Goal: Task Accomplishment & Management: Use online tool/utility

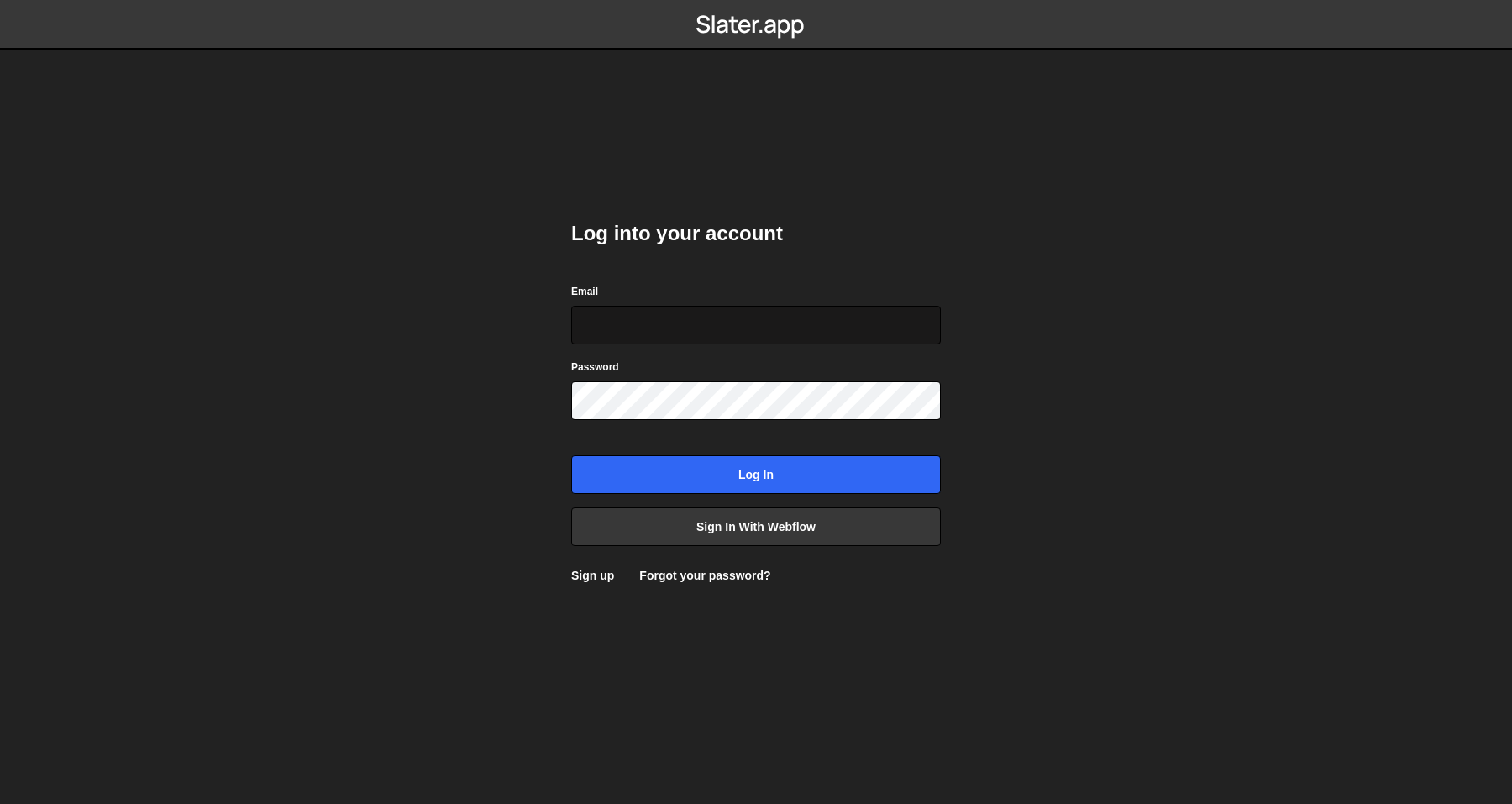
click at [647, 336] on input "Email" at bounding box center [756, 325] width 370 height 38
type input "olav@crftd.nl"
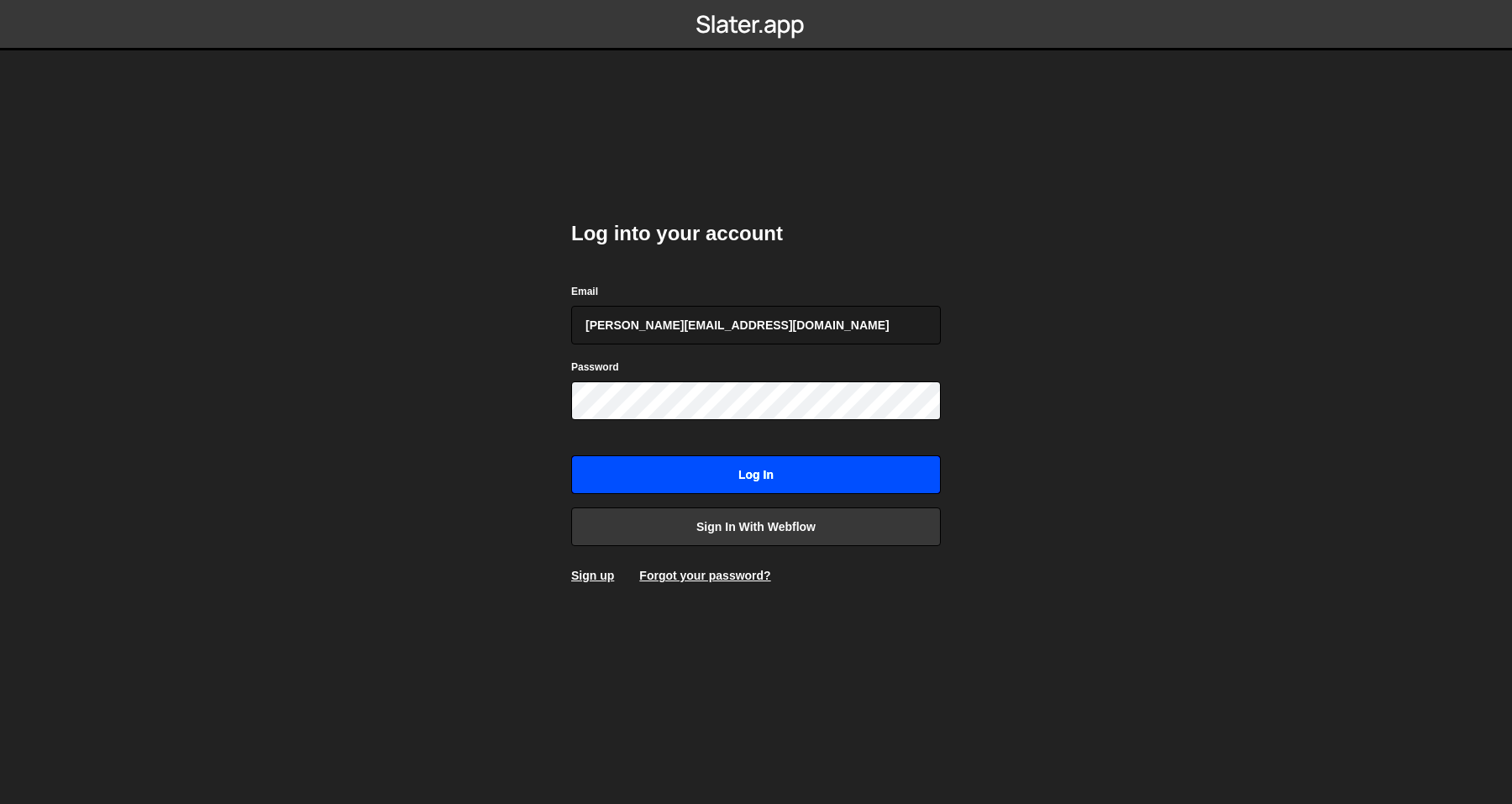
click at [641, 475] on input "Log in" at bounding box center [756, 474] width 370 height 38
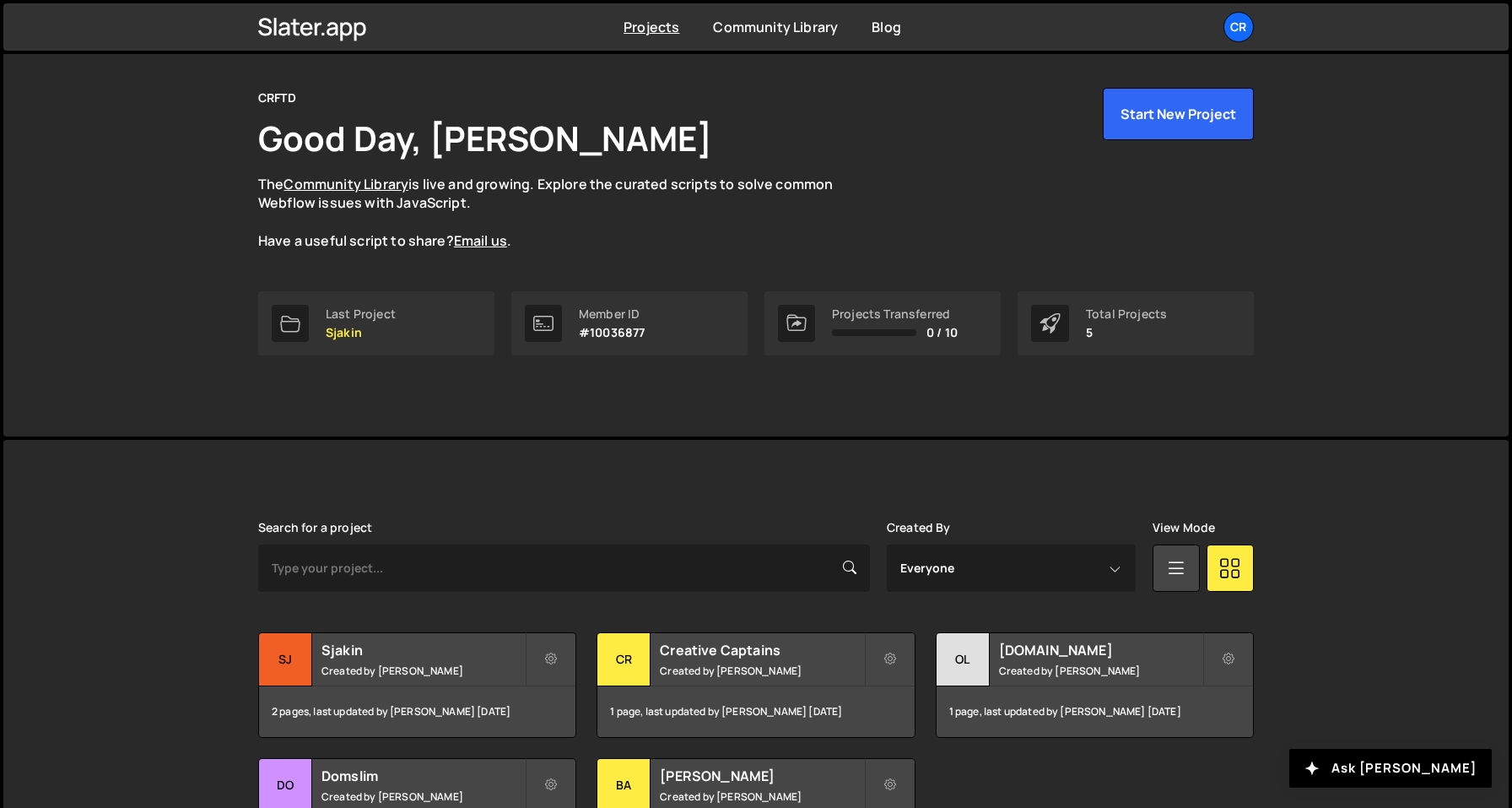
scroll to position [50, 0]
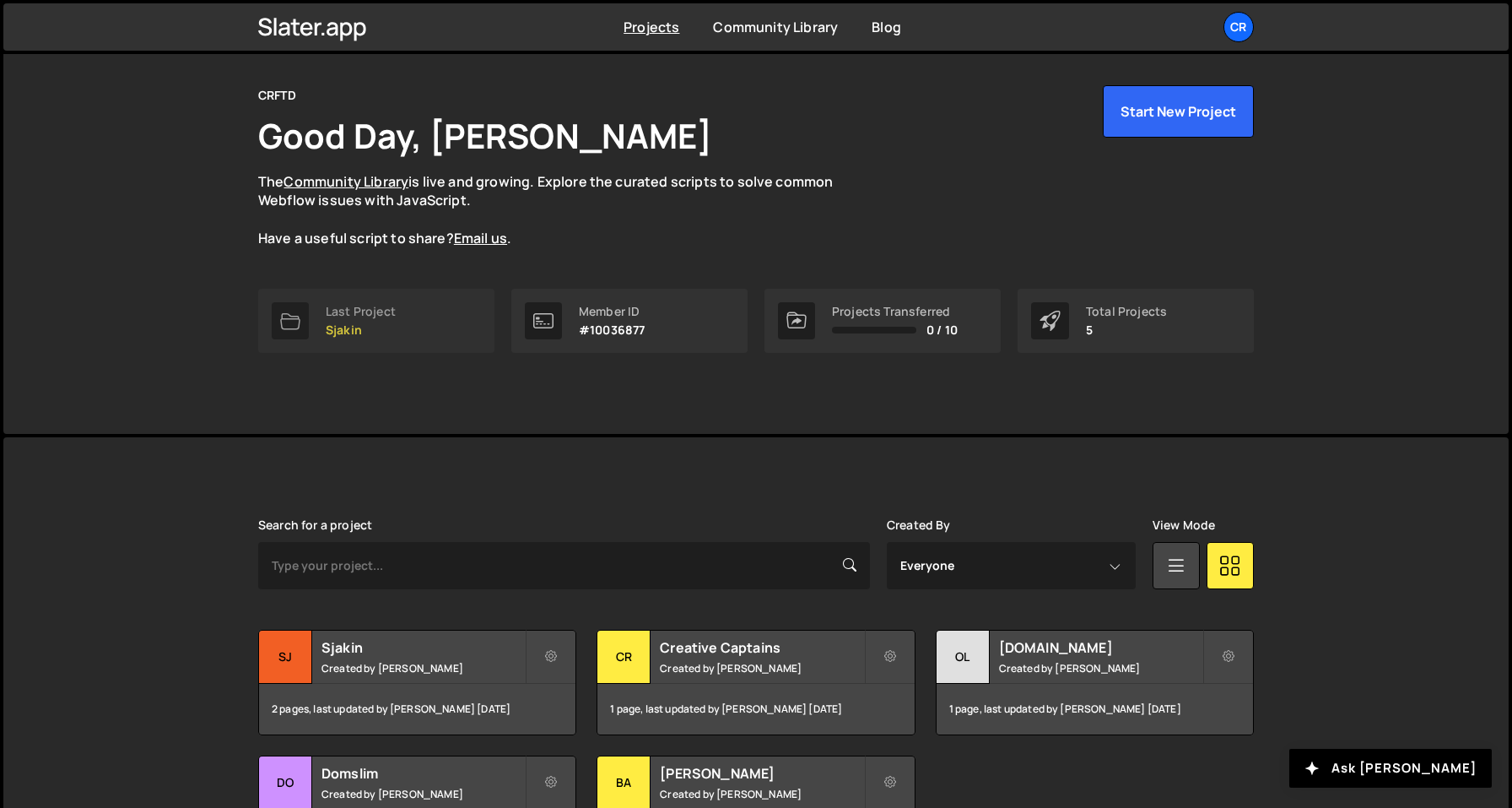
click at [427, 302] on link "Last Project Sjakin" at bounding box center [376, 320] width 236 height 64
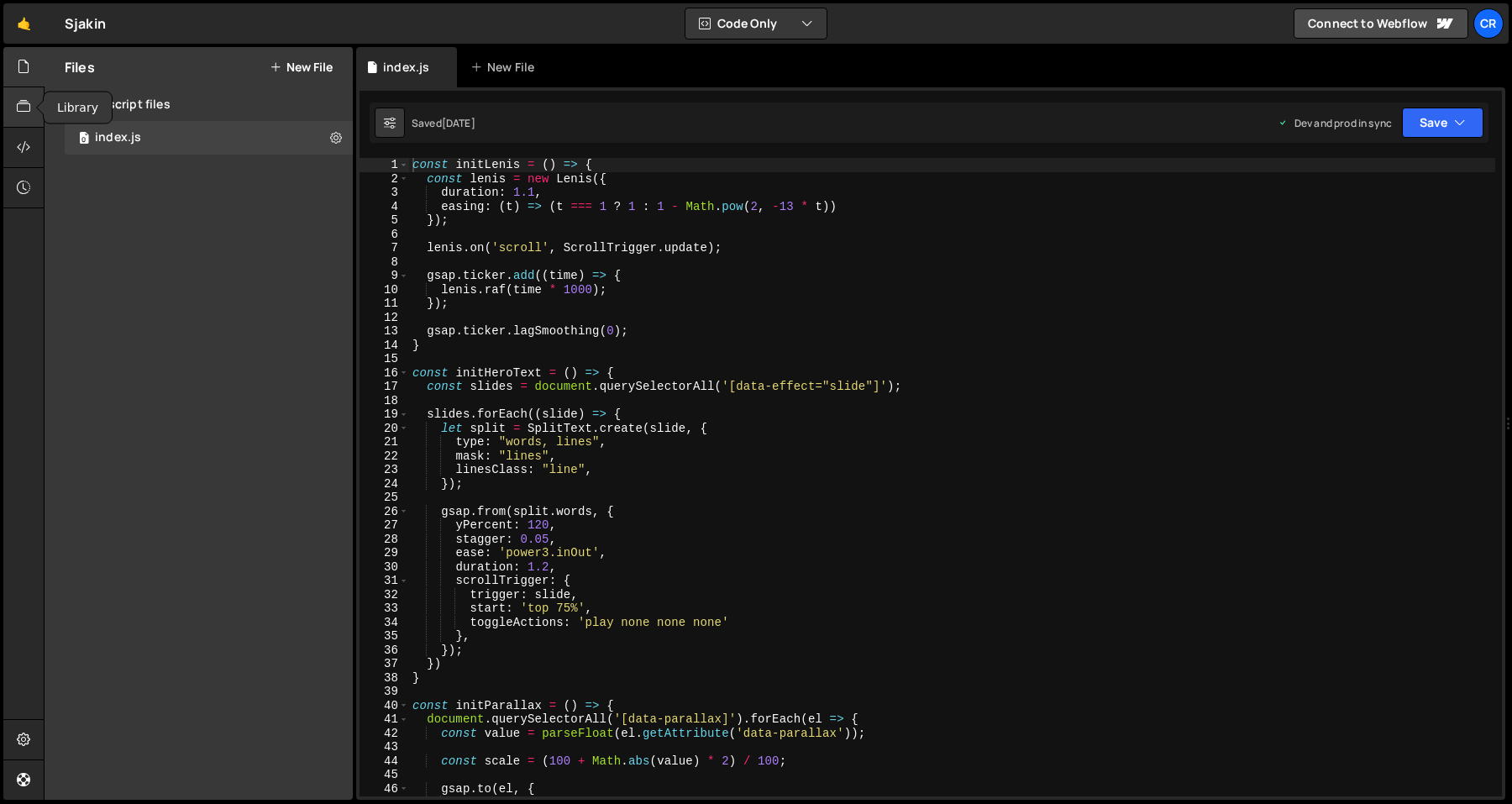
click at [28, 106] on icon at bounding box center [24, 107] width 14 height 19
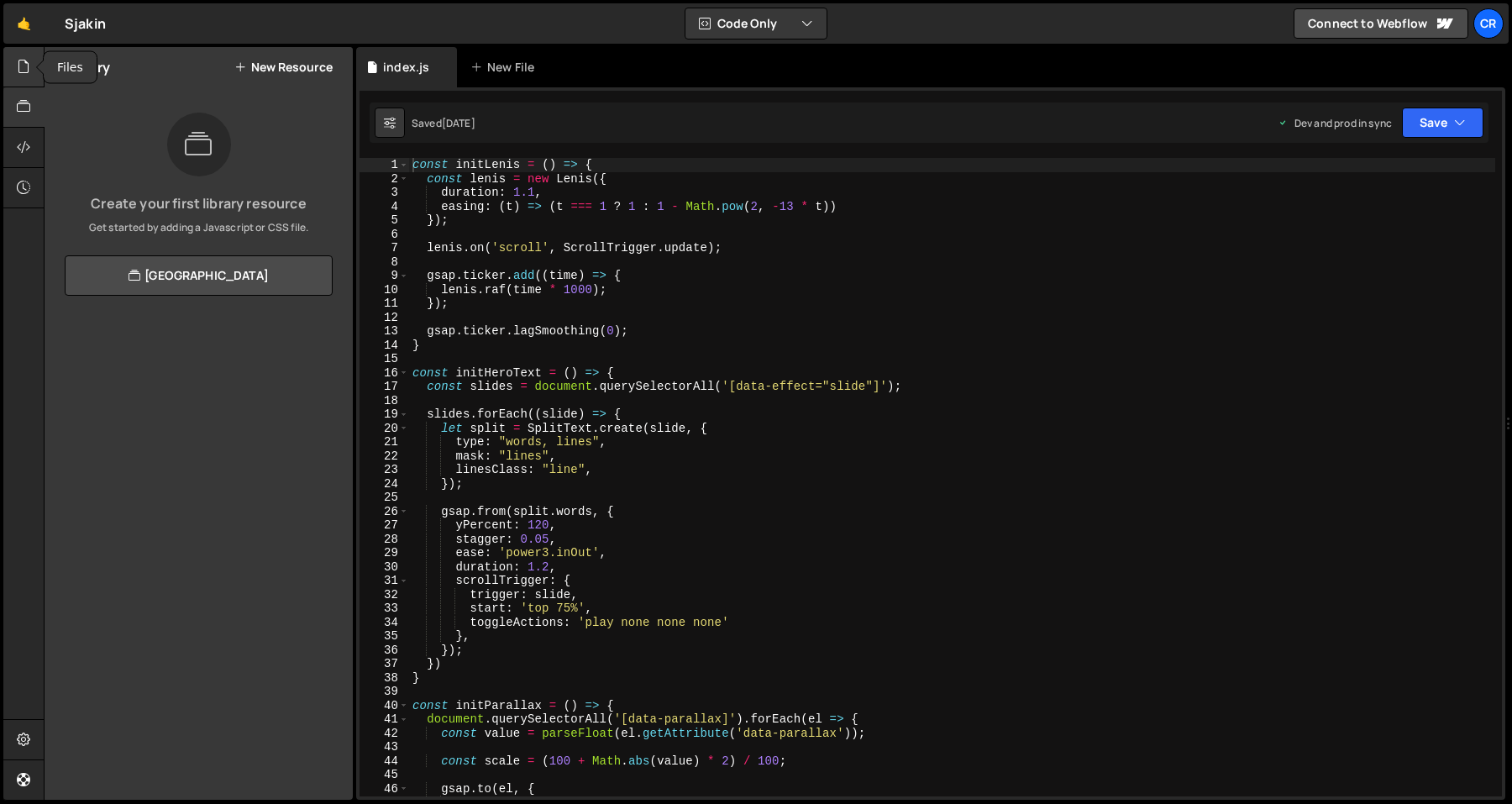
click at [17, 79] on div at bounding box center [24, 66] width 41 height 40
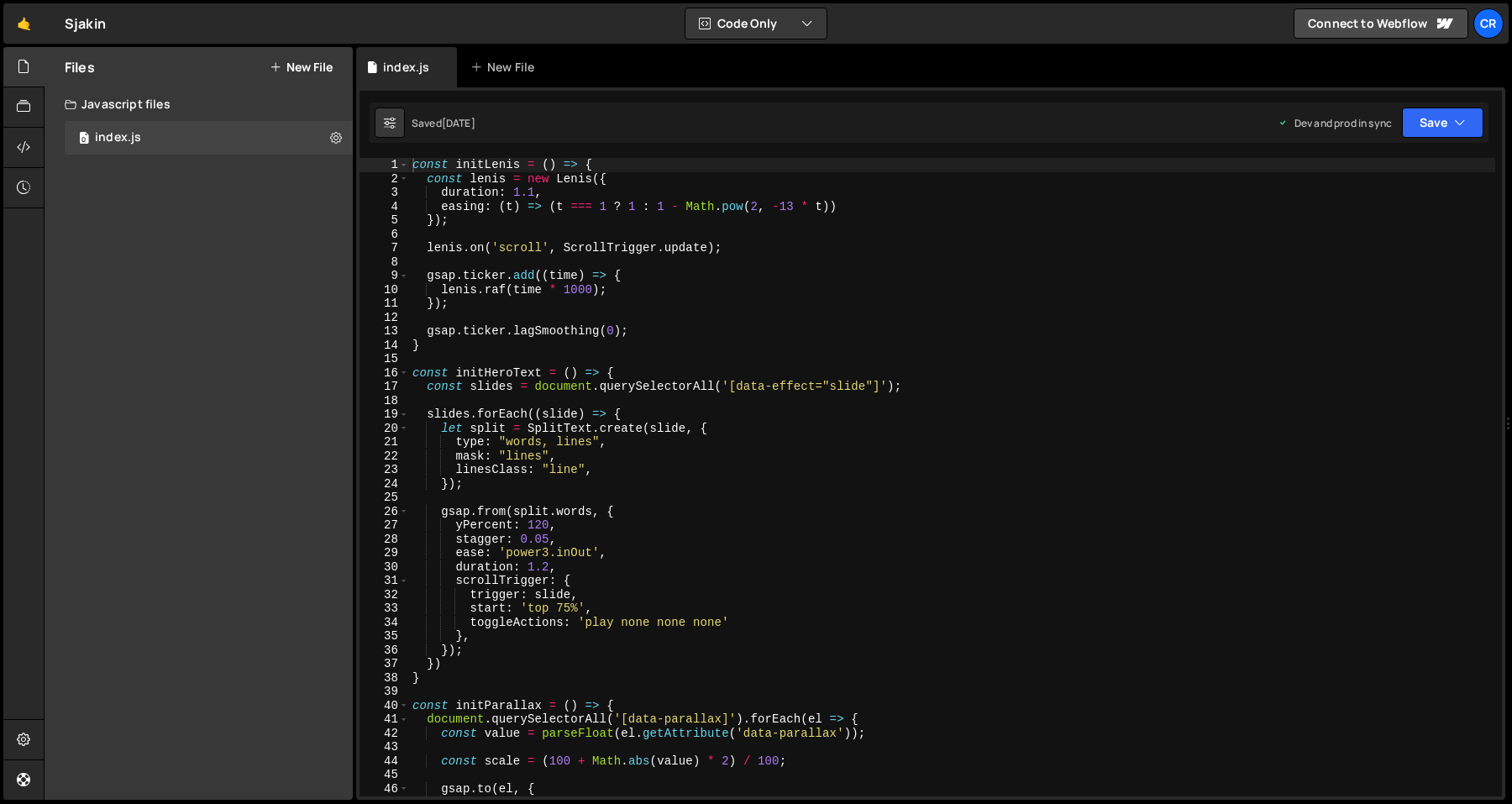
click at [208, 102] on div "Javascript files" at bounding box center [198, 105] width 309 height 34
click at [216, 139] on div "0 index.js 0" at bounding box center [212, 138] width 294 height 34
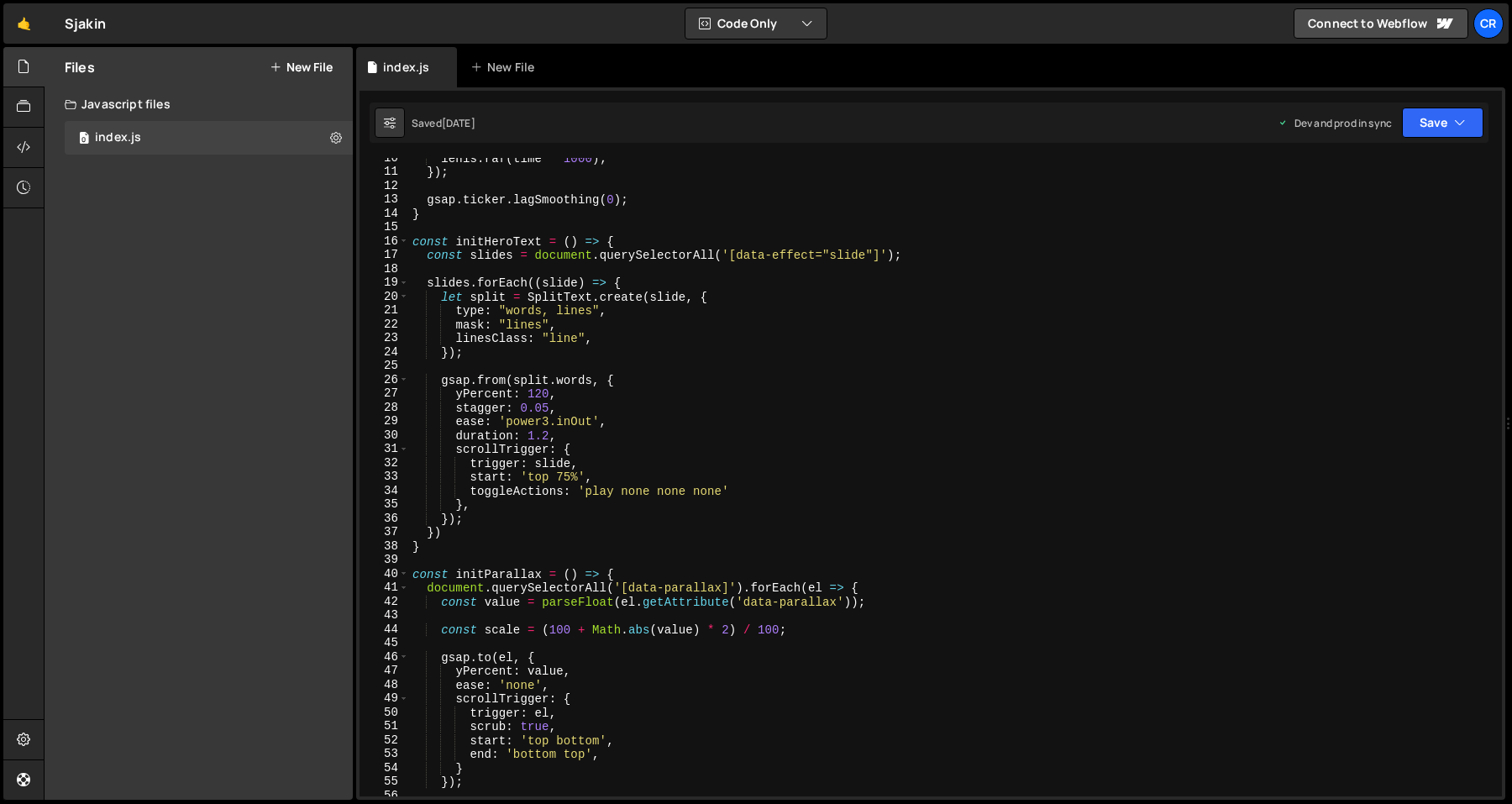
scroll to position [133, 0]
click at [719, 276] on div "lenis . raf ( time * 1000 ) ; }) ; gsap . ticker . lagSmoothing ( 0 ) ; } const…" at bounding box center [952, 483] width 1086 height 666
click at [727, 259] on div "lenis . raf ( time * 1000 ) ; }) ; gsap . ticker . lagSmoothing ( 0 ) ; } const…" at bounding box center [952, 483] width 1086 height 666
click at [723, 281] on div "lenis . raf ( time * 1000 ) ; }) ; gsap . ticker . lagSmoothing ( 0 ) ; } const…" at bounding box center [952, 483] width 1086 height 666
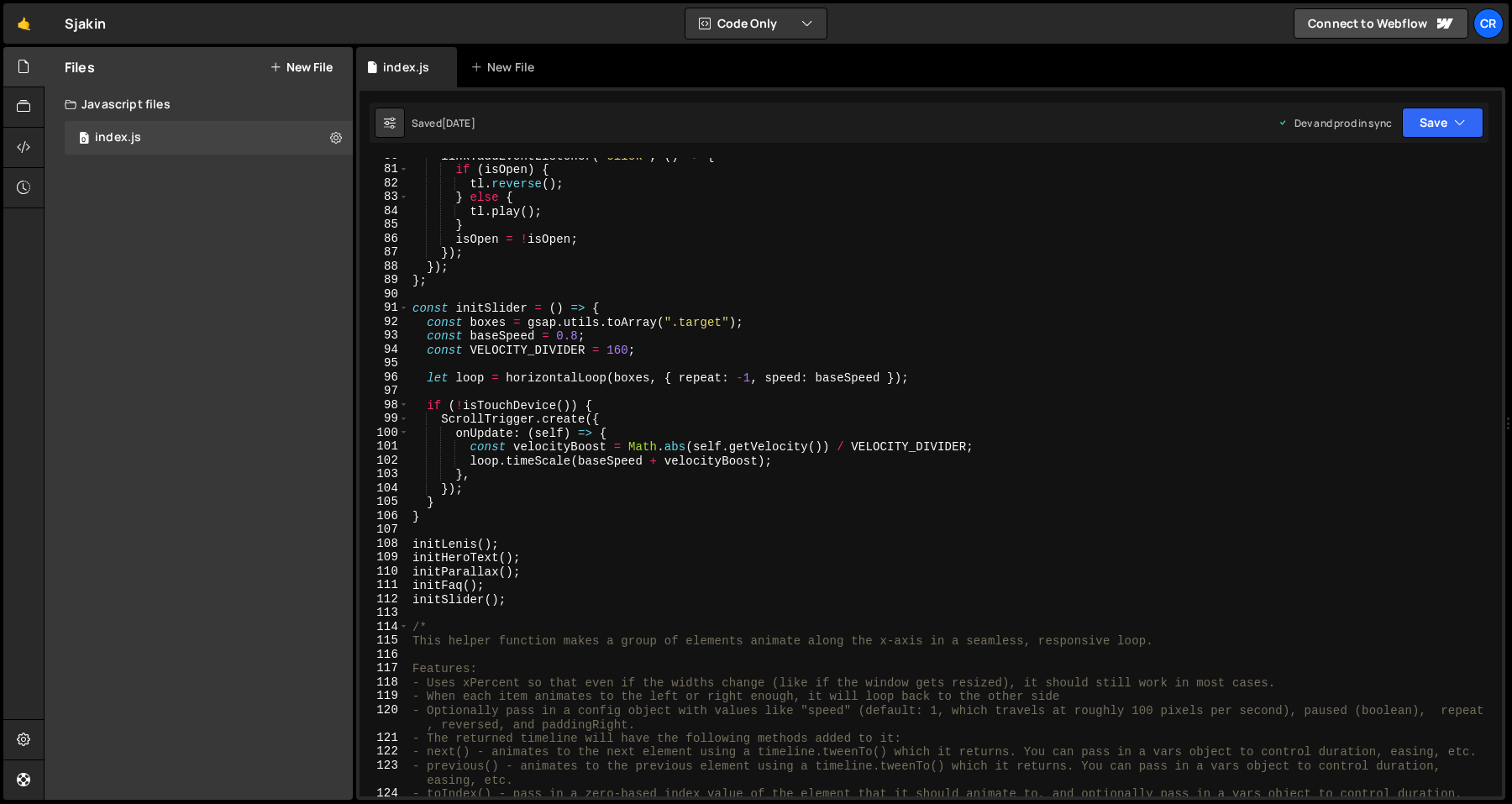
scroll to position [1104, 0]
click at [711, 303] on div "link . addEventListener ( 'click' , ( ) => { if ( isOpen ) { tl . reverse ( ) ;…" at bounding box center [952, 489] width 1086 height 681
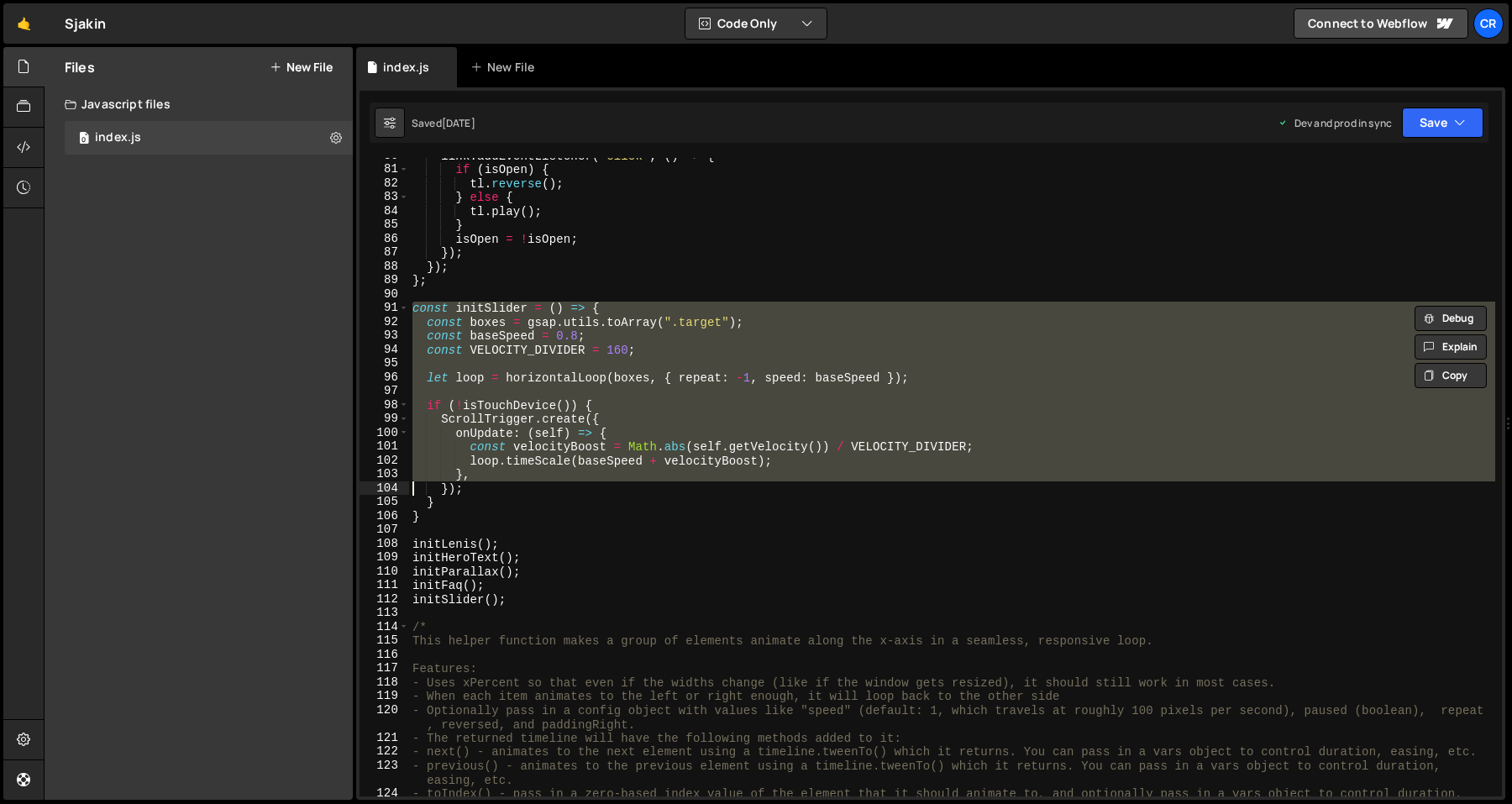
type textarea "} }"
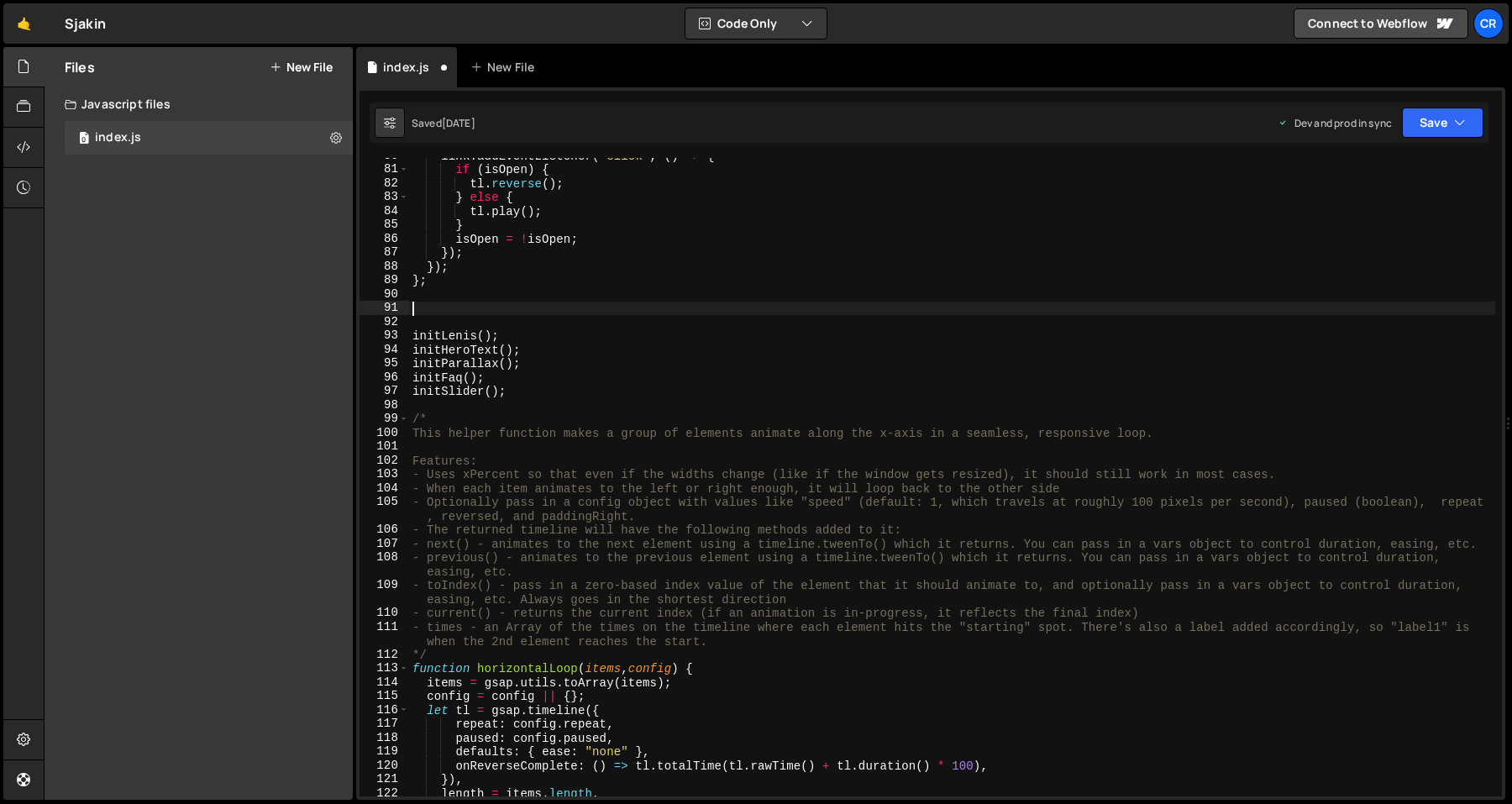
click at [673, 362] on div "link . addEventListener ( 'click' , ( ) => { if ( isOpen ) { tl . reverse ( ) ;…" at bounding box center [952, 482] width 1086 height 666
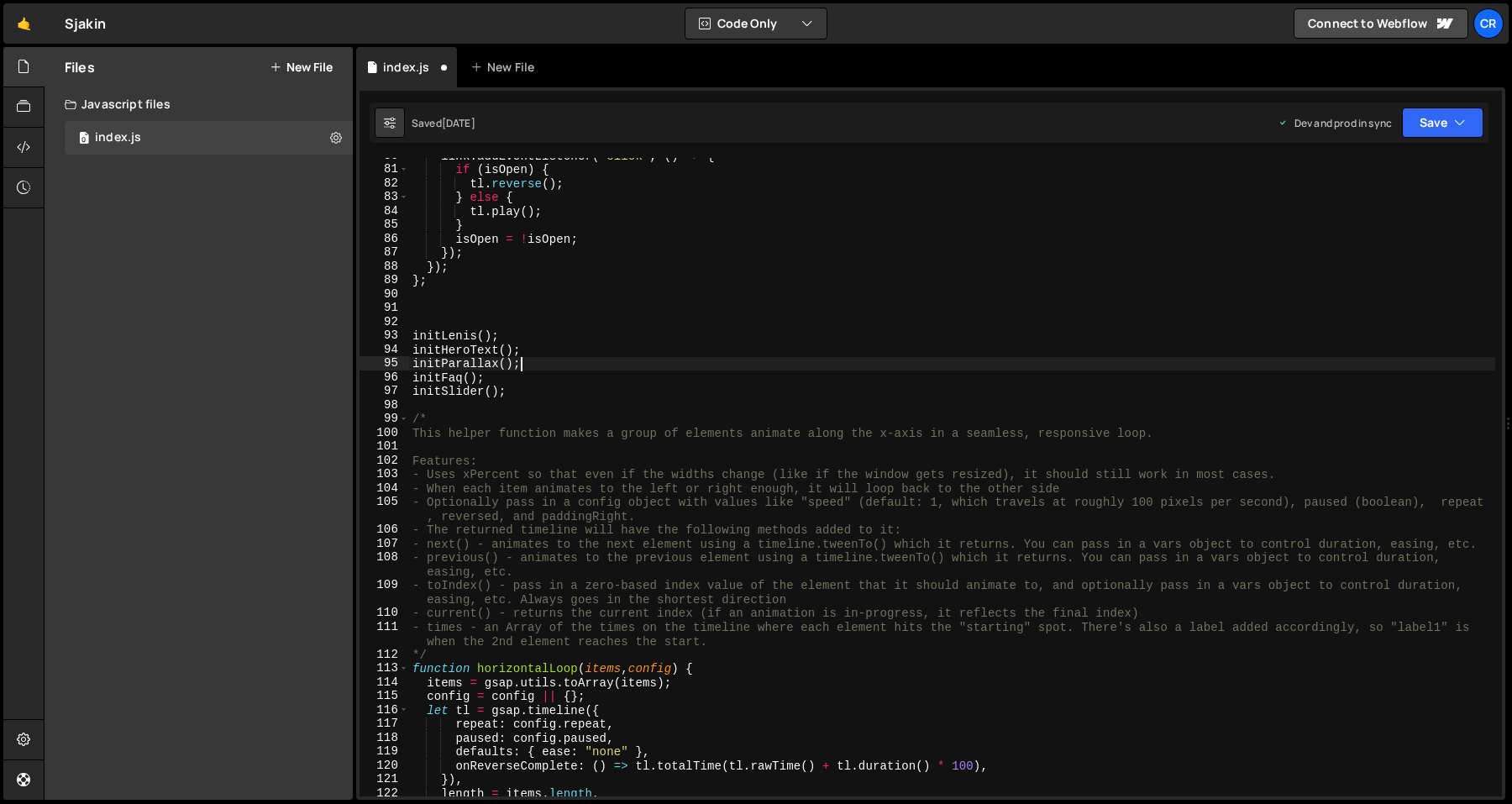
click at [653, 385] on div "link . addEventListener ( 'click' , ( ) => { if ( isOpen ) { tl . reverse ( ) ;…" at bounding box center [952, 482] width 1086 height 666
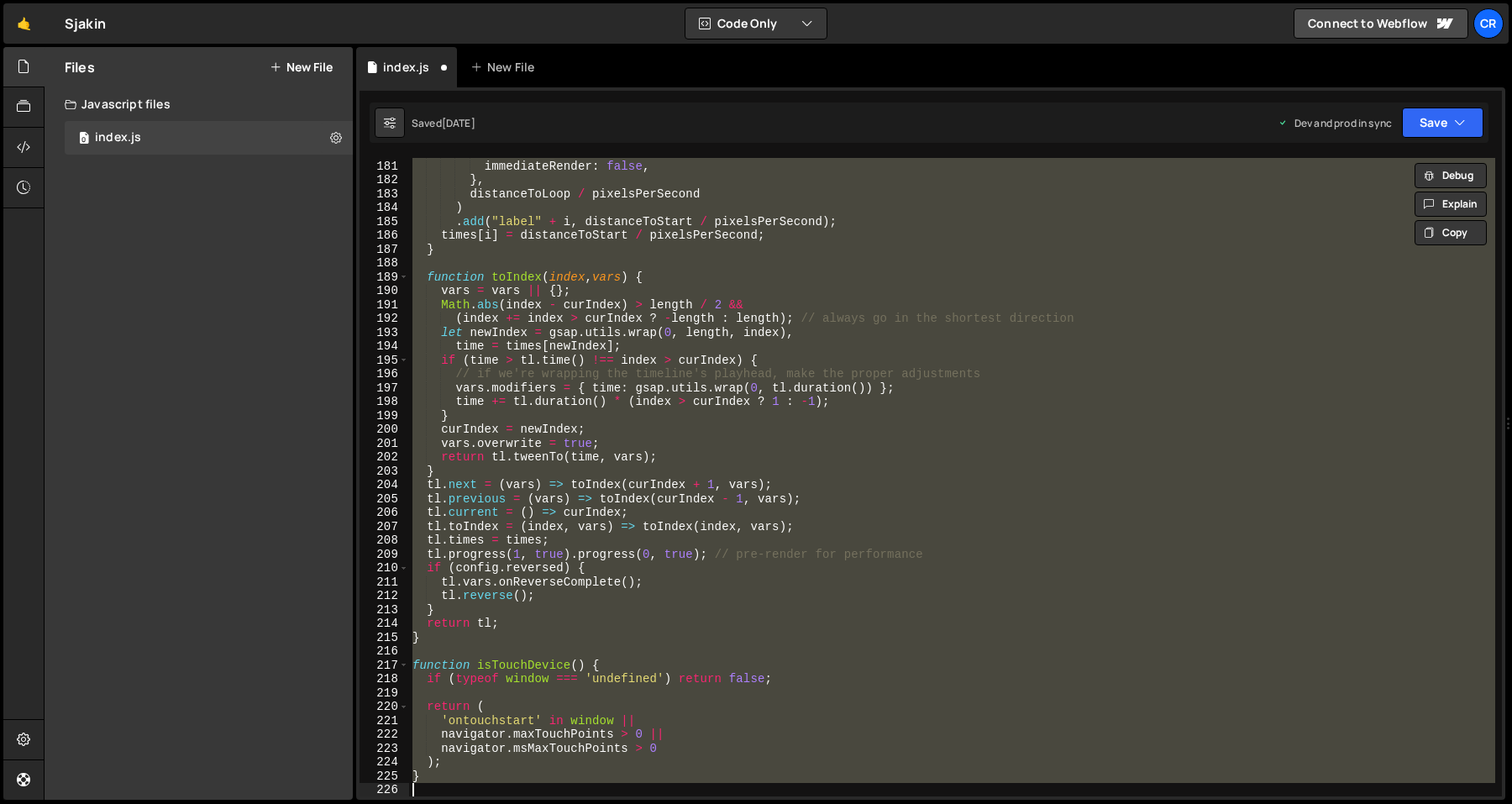
scroll to position [2563, 0]
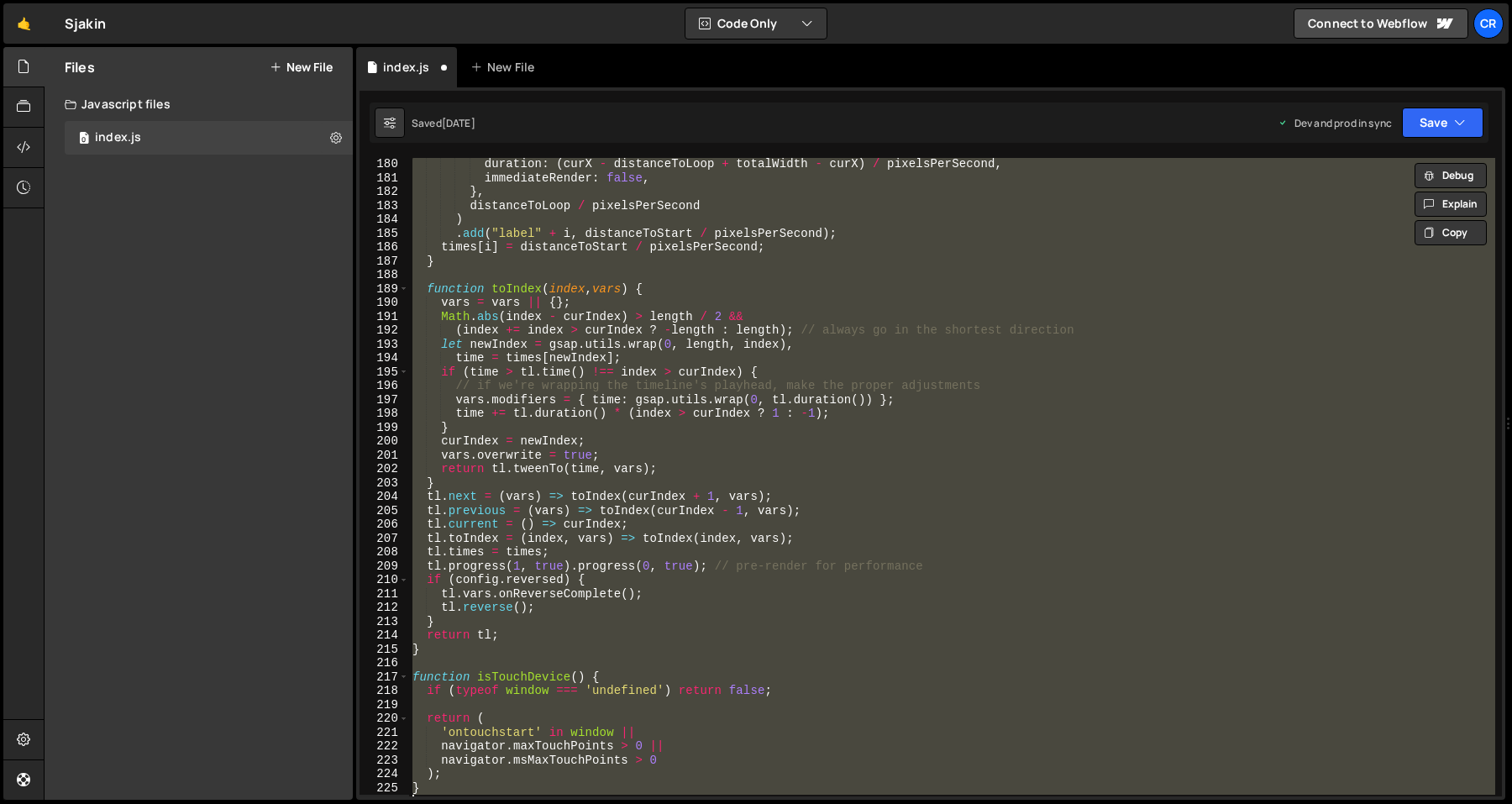
click at [567, 597] on div "duration : ( curX - distanceToLoop + totalWidth - curX ) / pixelsPerSecond , im…" at bounding box center [952, 477] width 1086 height 638
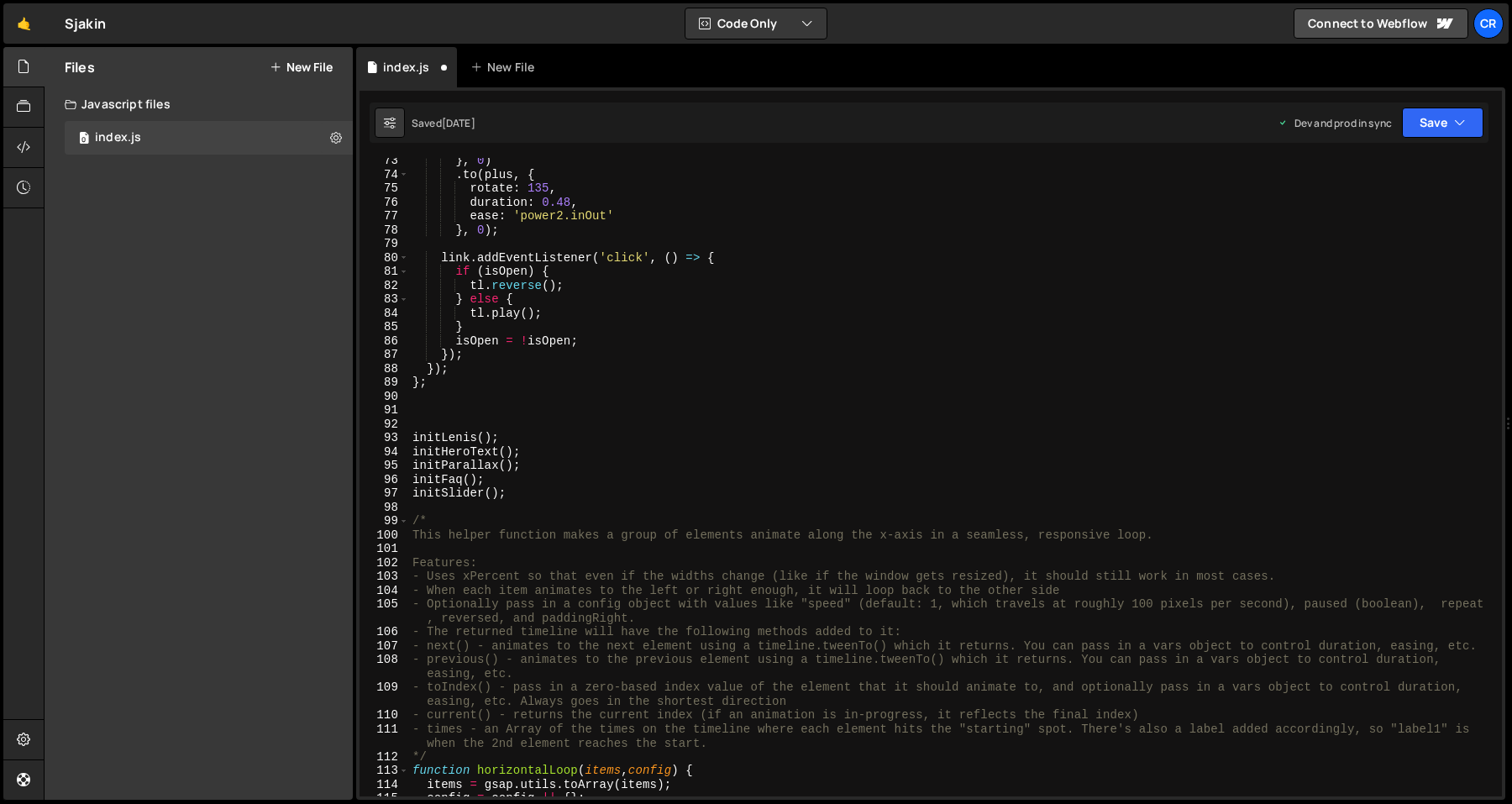
scroll to position [1051, 0]
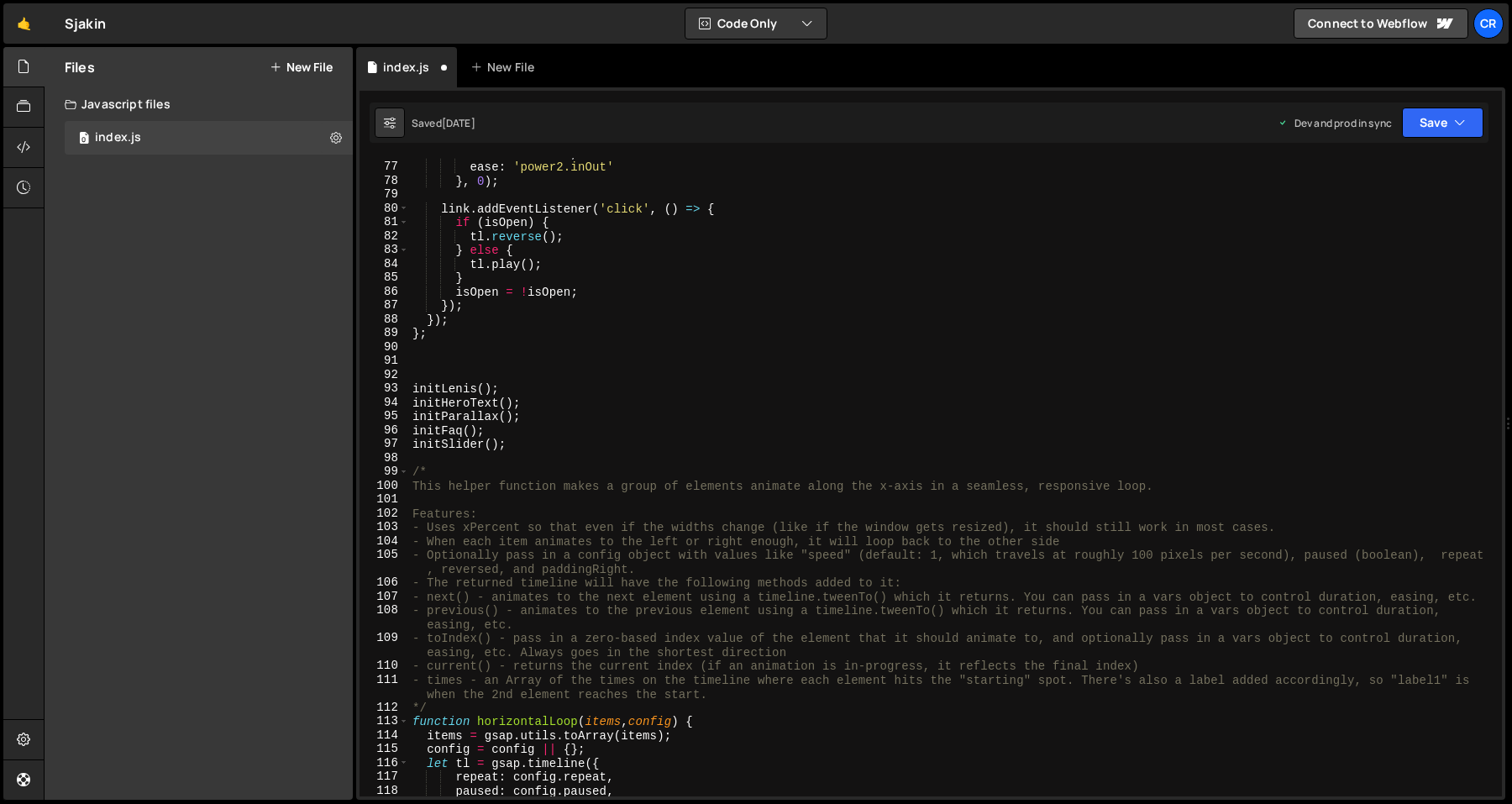
click at [560, 443] on div "duration : 0.48 , ease : 'power2.inOut' } , 0 ) ; link . addEventListener ( 'cl…" at bounding box center [952, 479] width 1086 height 666
type textarea "initSlider();"
type textarea "initFaq();"
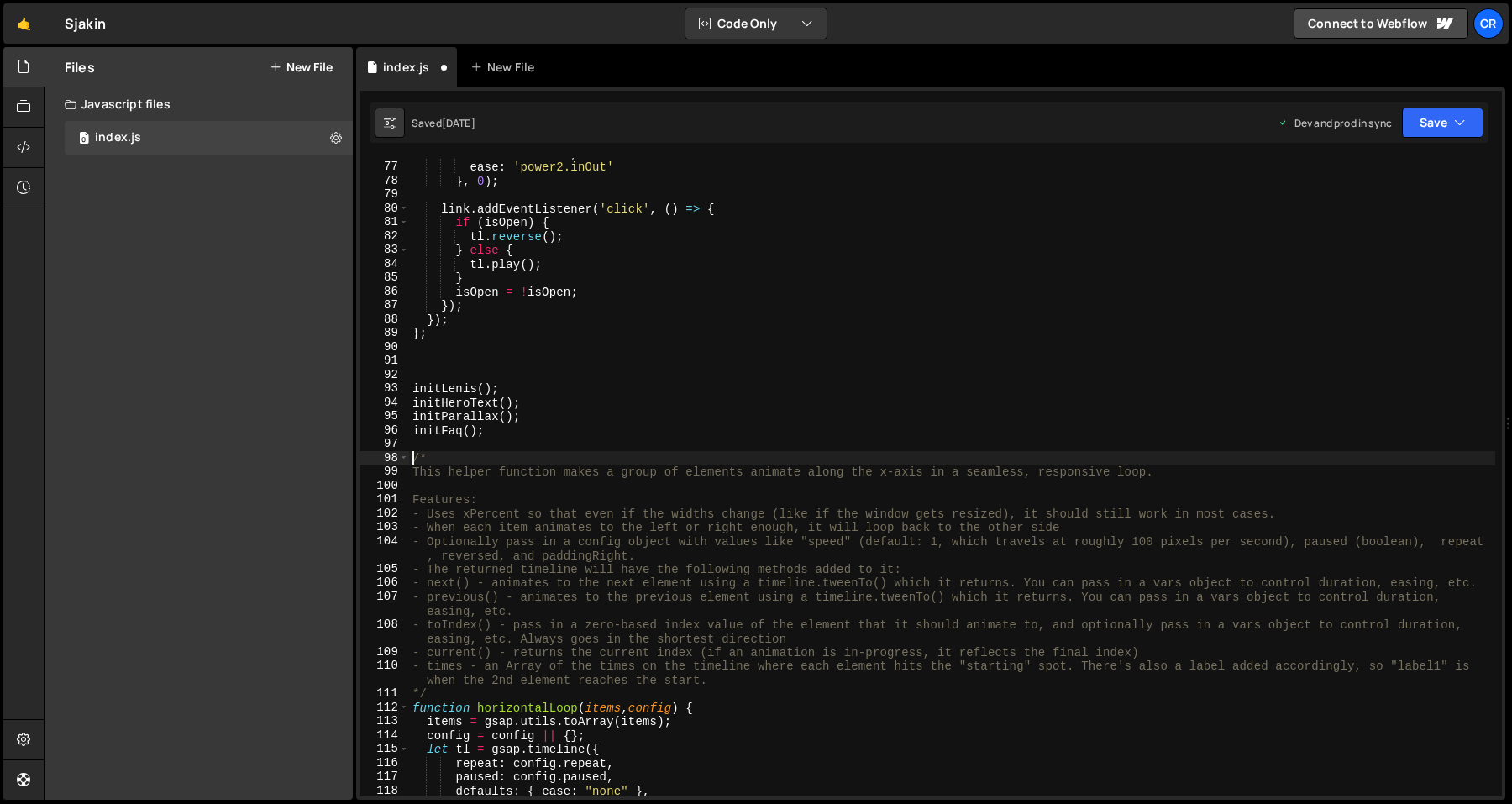
type textarea "}"
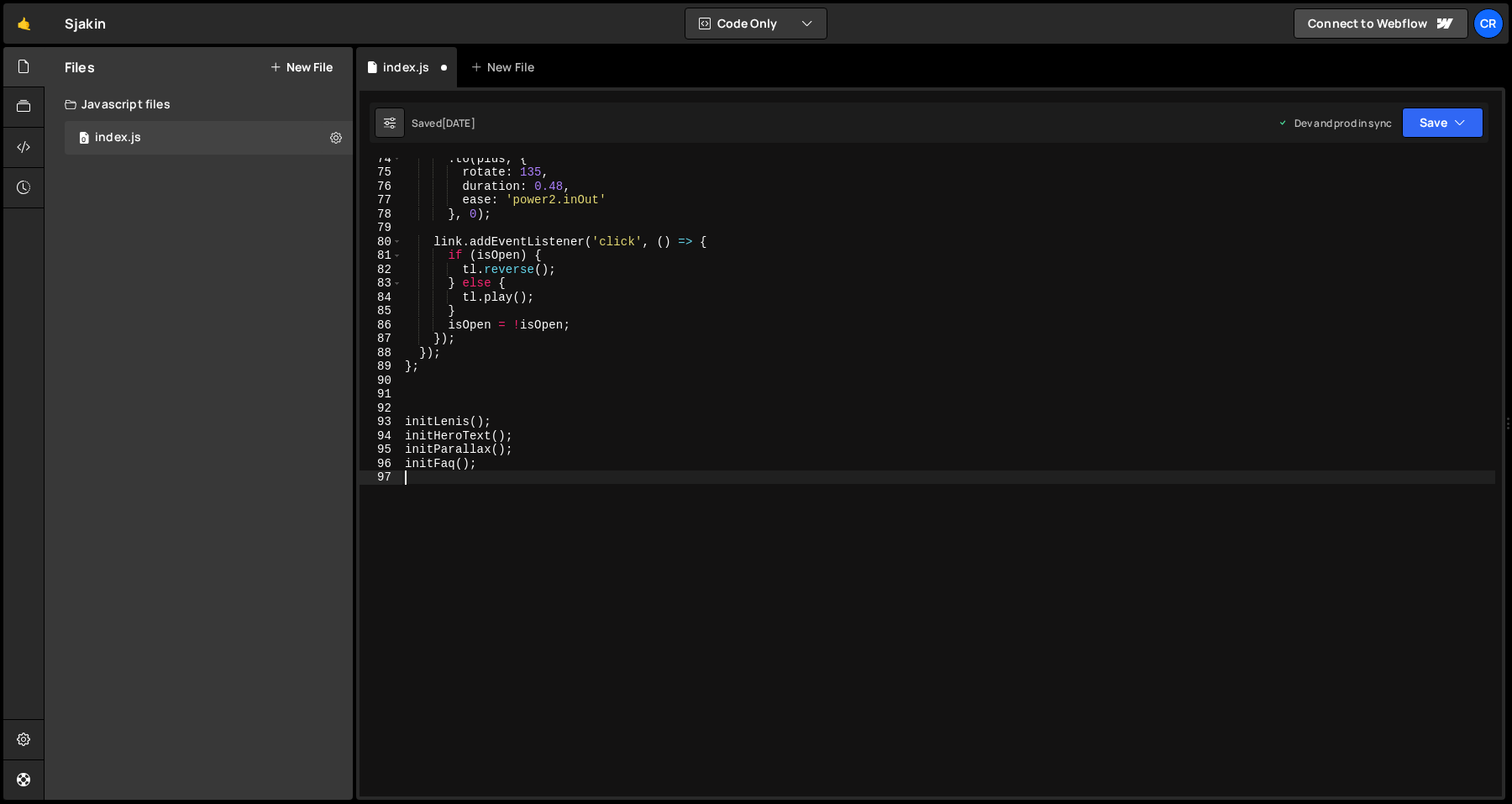
type textarea "initFaq();"
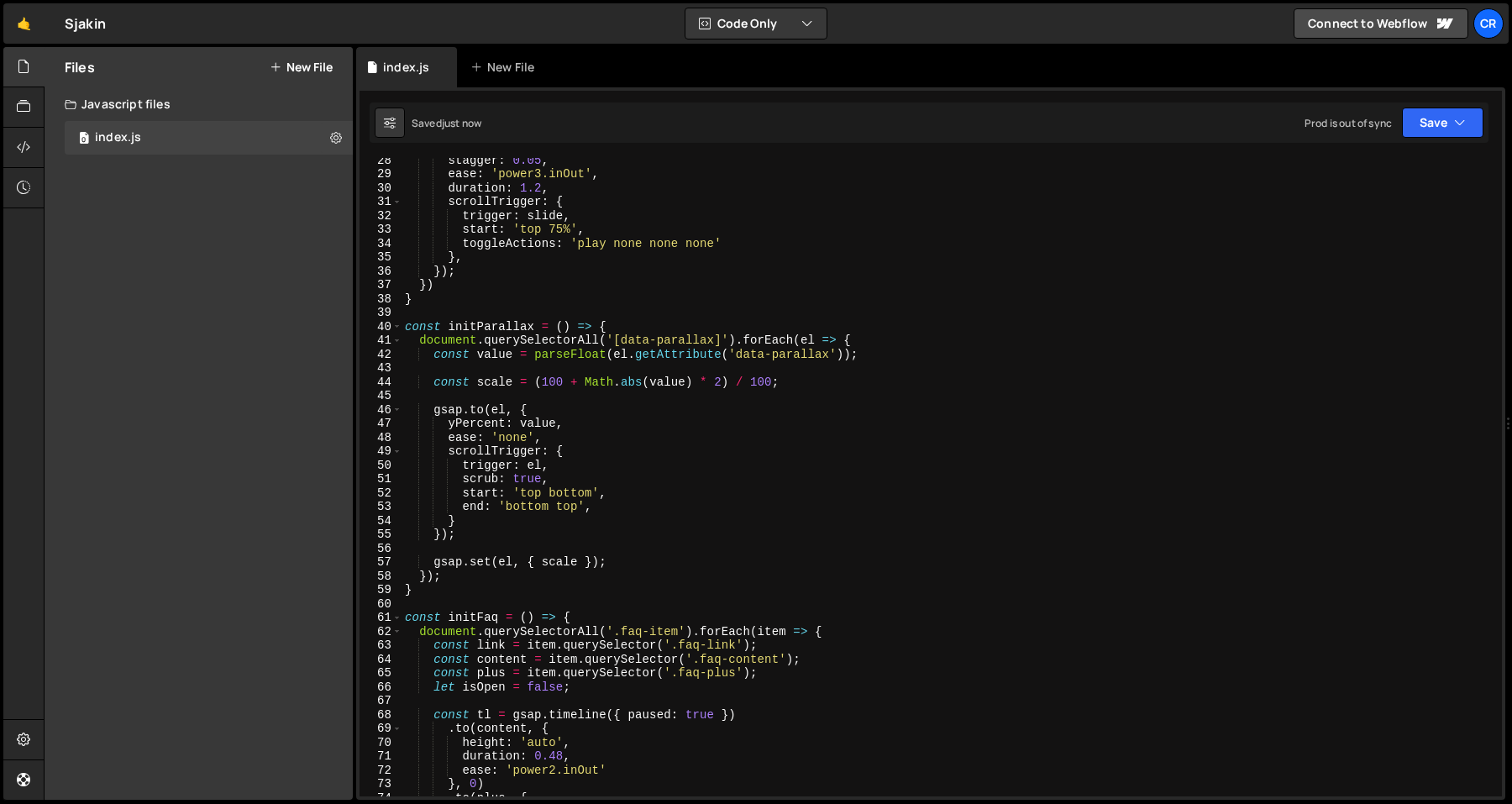
scroll to position [286, 0]
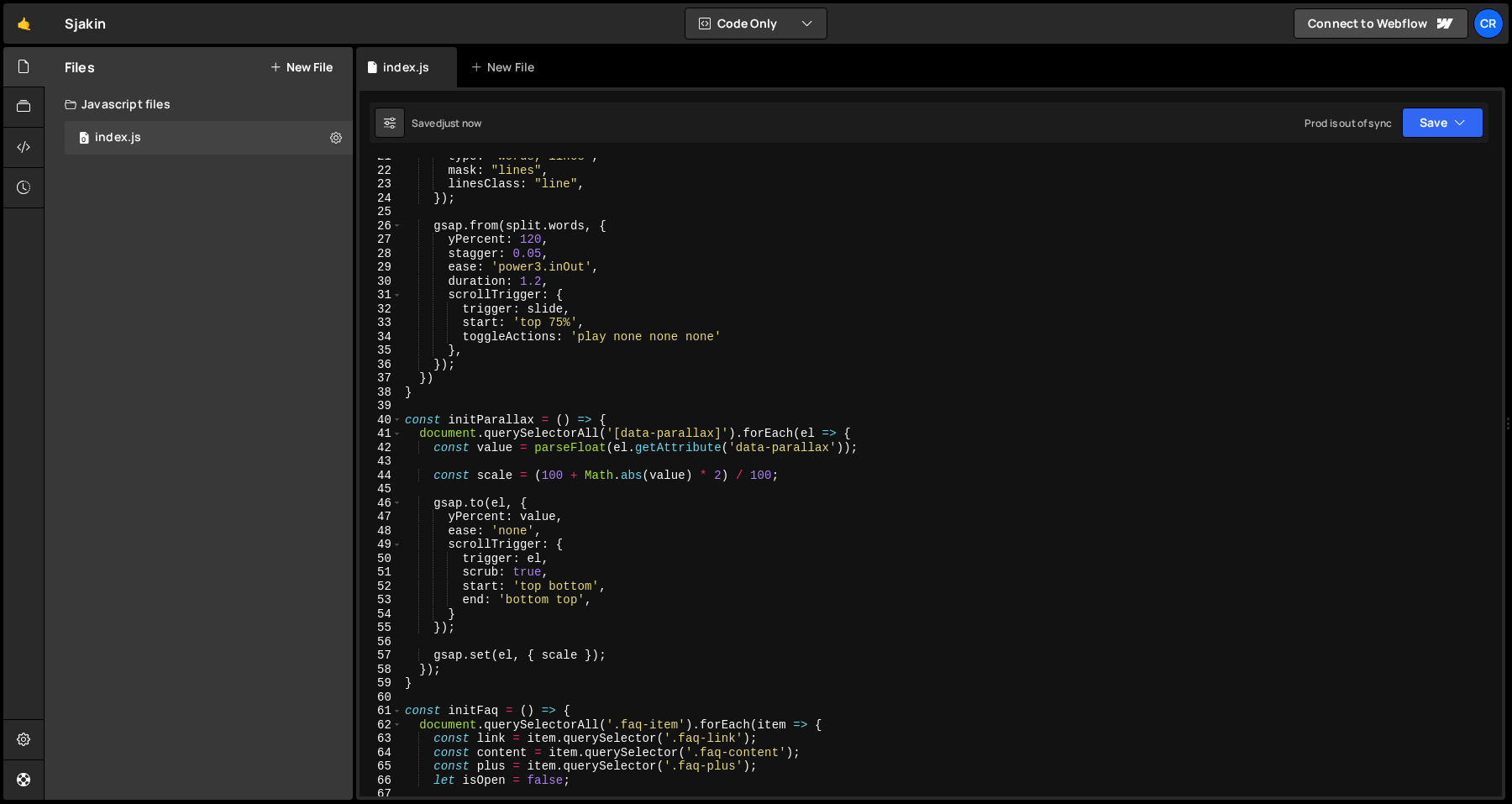
click at [1484, 106] on div "Saved just now Prod is out of sync Upgrade to Edit Save Save to Staging S Saved…" at bounding box center [929, 122] width 1119 height 40
click at [1480, 110] on button "Save" at bounding box center [1443, 123] width 82 height 31
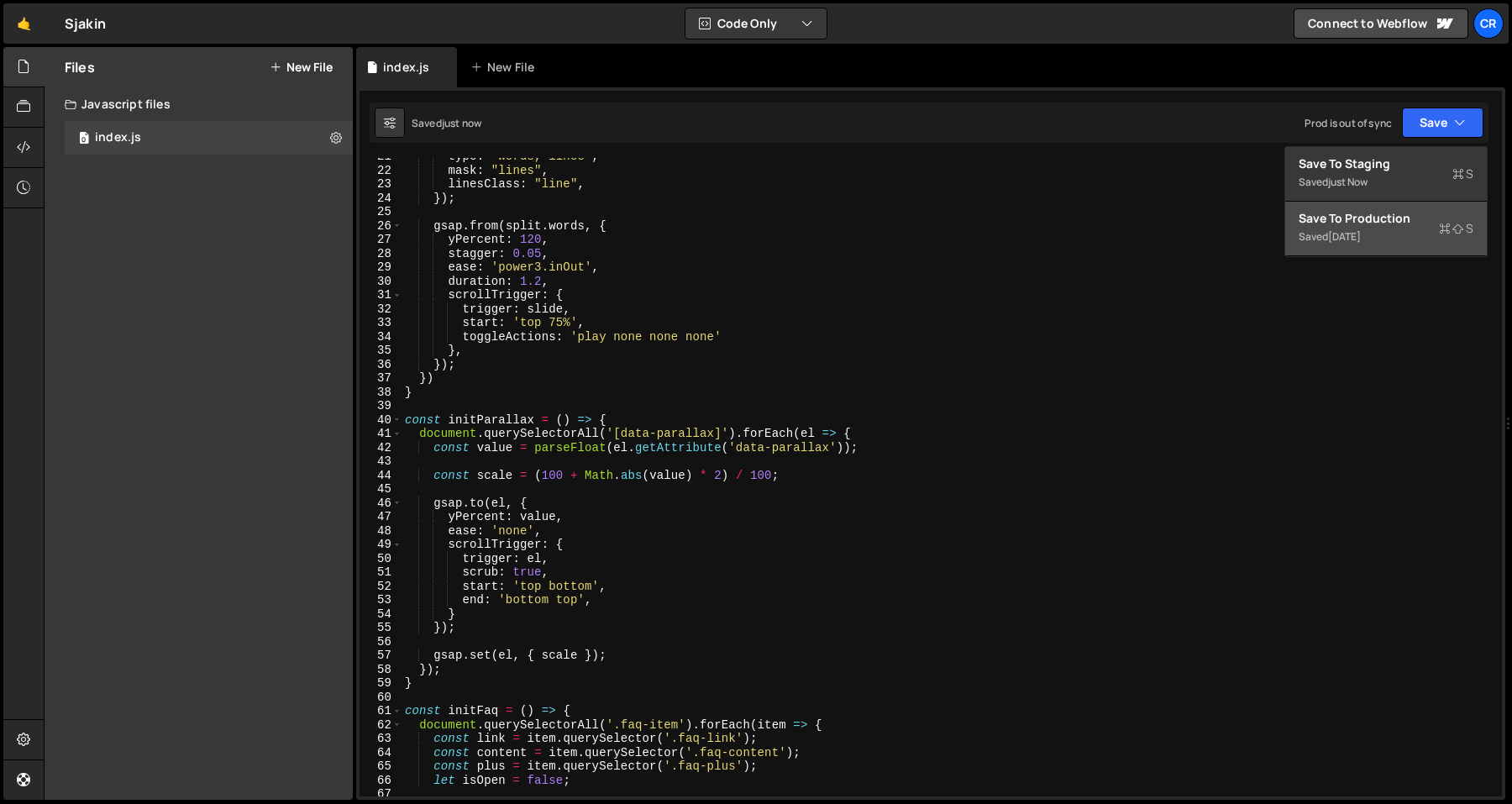
click at [1399, 241] on div "Saved 1 week ago" at bounding box center [1386, 237] width 175 height 20
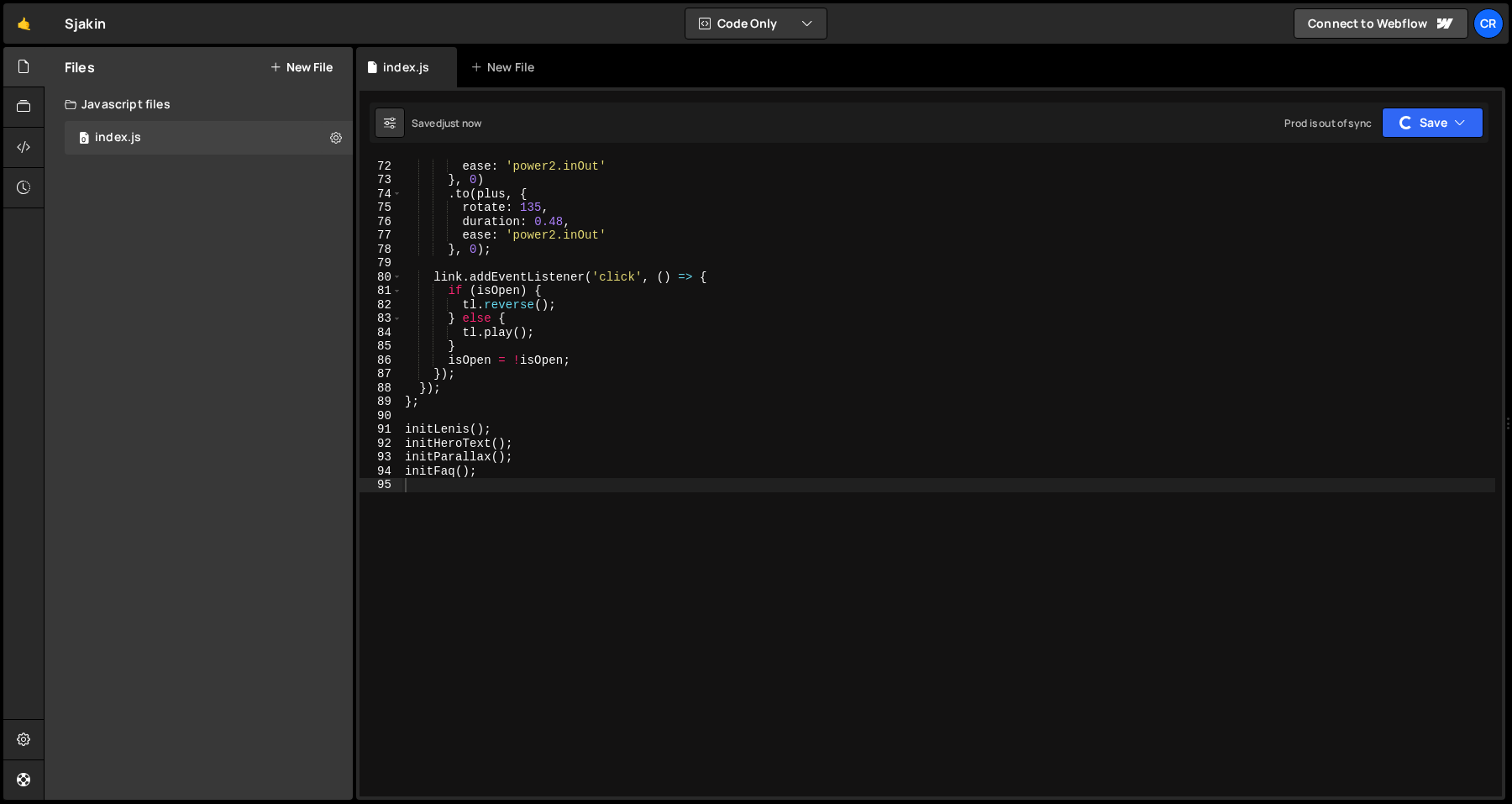
scroll to position [769, 0]
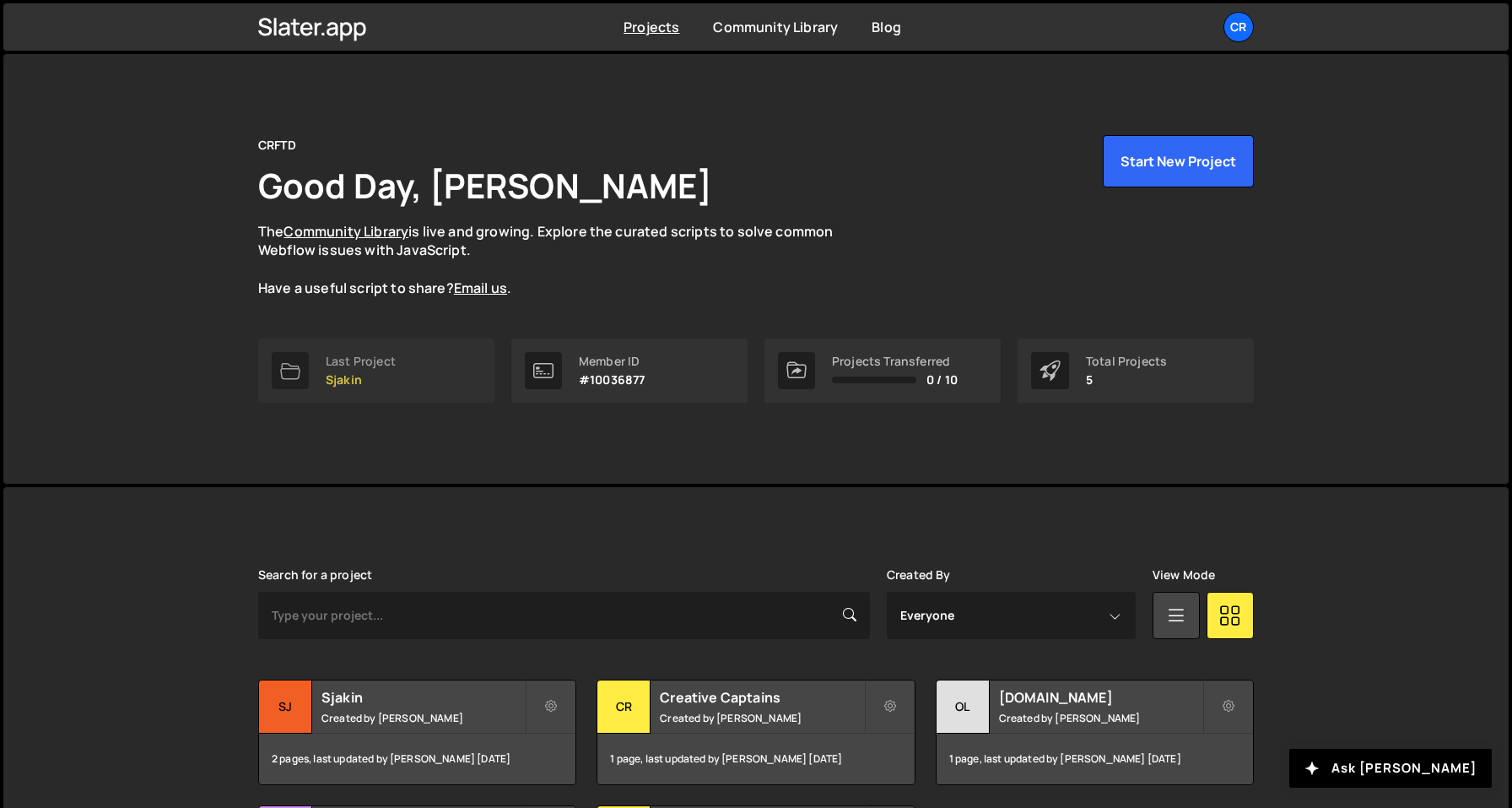
click at [406, 396] on link "Last Project Sjakin" at bounding box center [376, 370] width 236 height 64
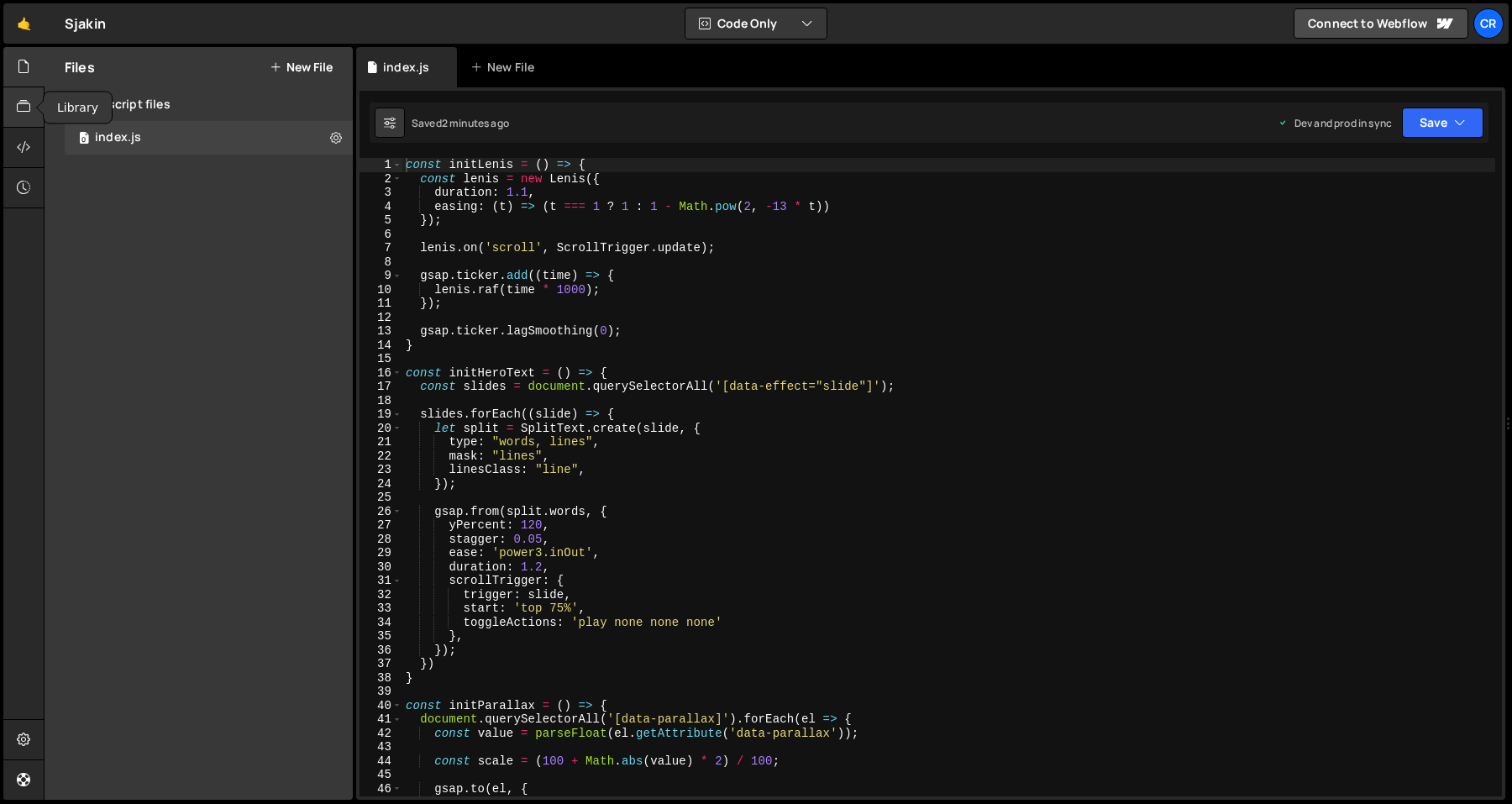
click at [8, 112] on div at bounding box center [24, 107] width 41 height 40
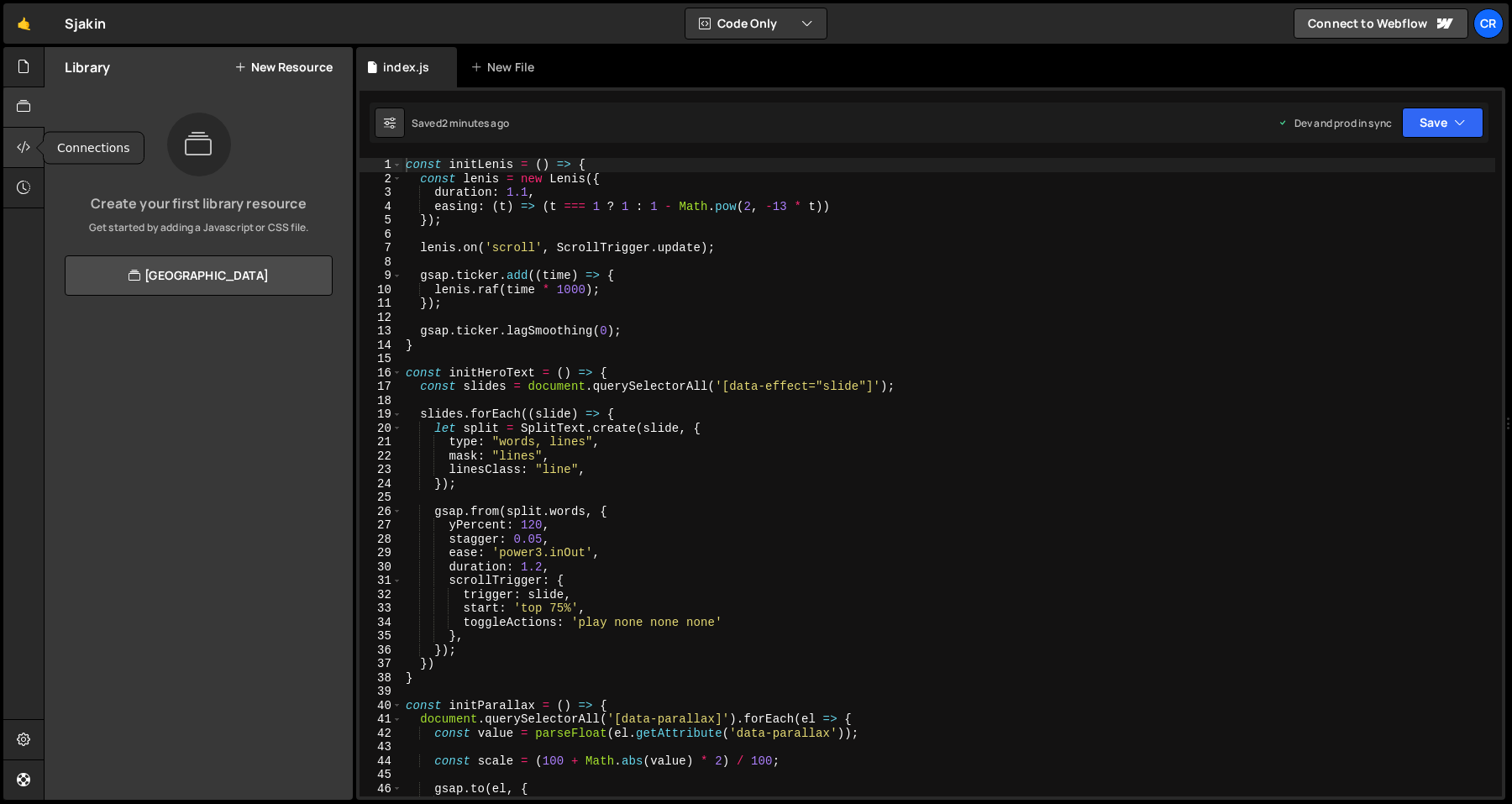
click at [13, 160] on div at bounding box center [24, 147] width 41 height 40
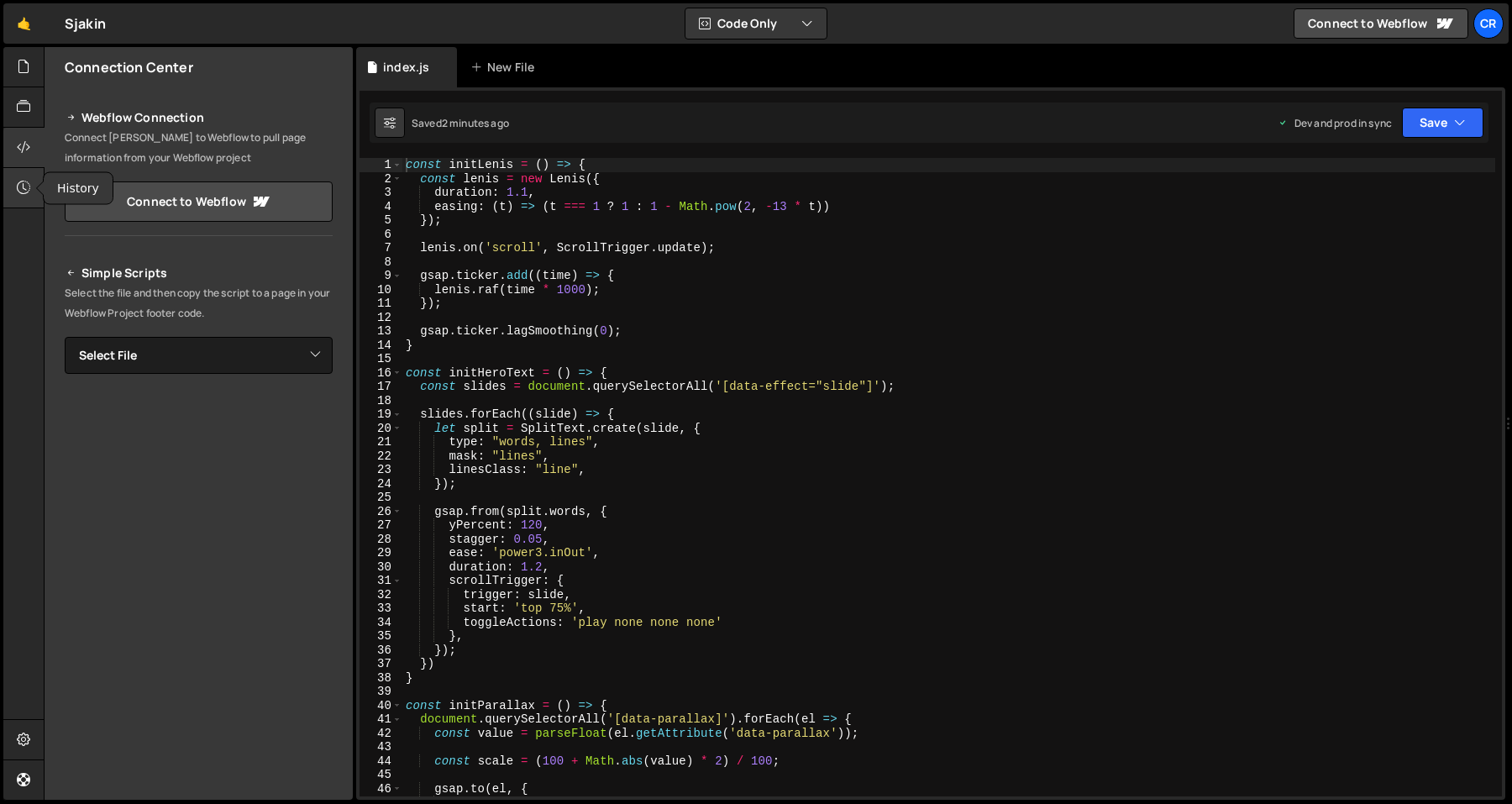
click at [20, 179] on icon at bounding box center [24, 188] width 14 height 19
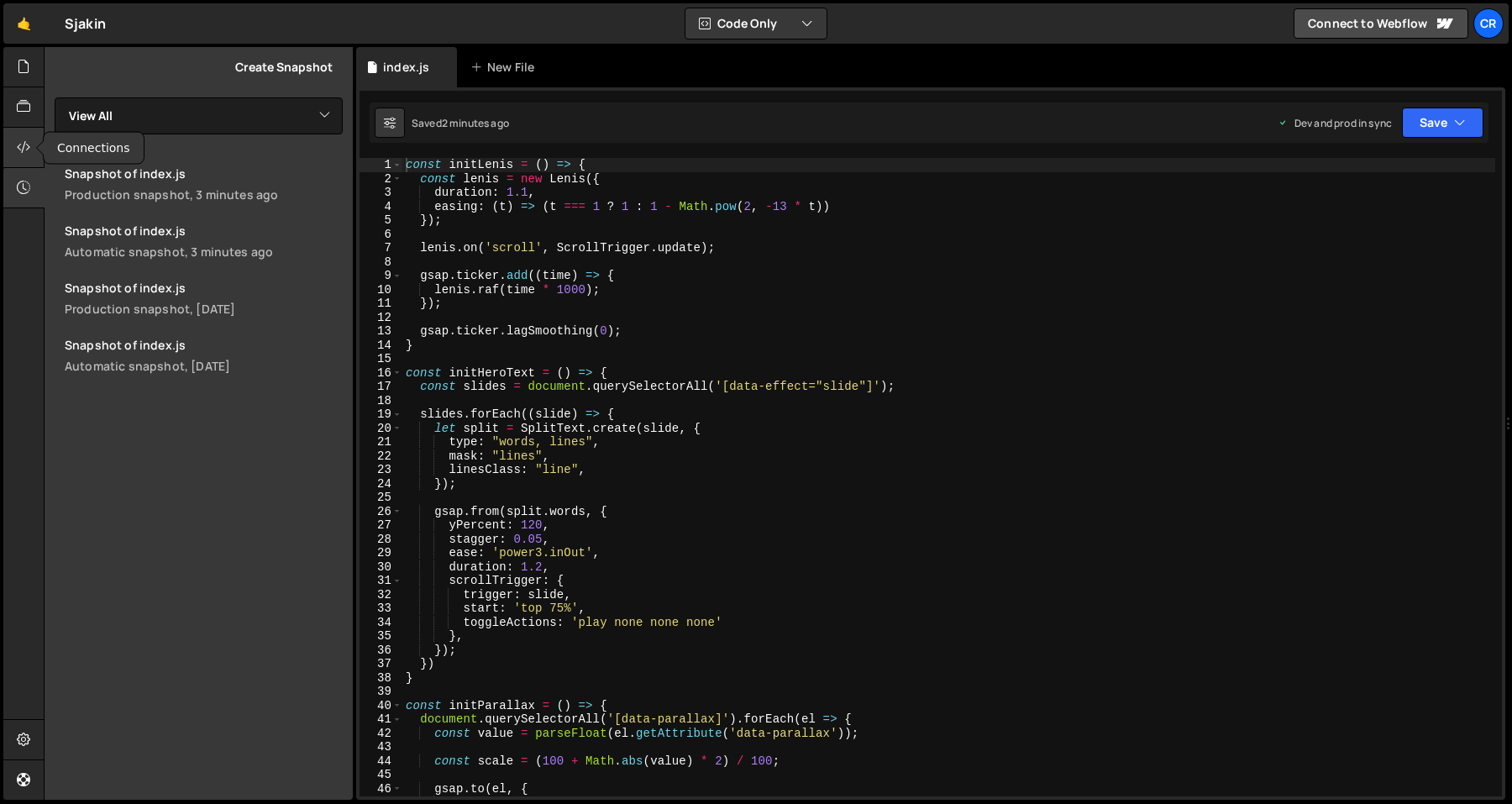
click at [26, 150] on icon at bounding box center [24, 147] width 14 height 19
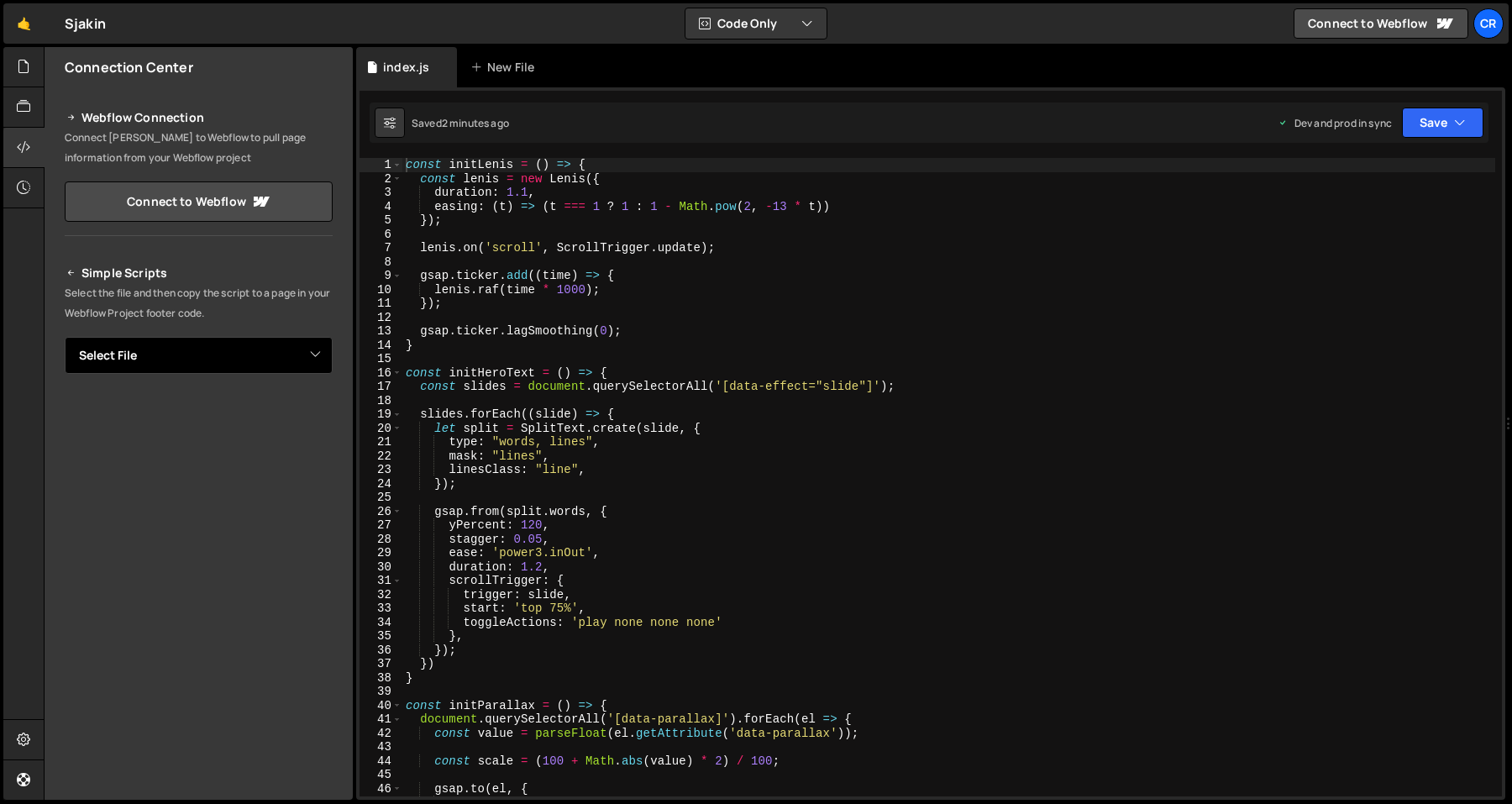
click at [119, 359] on select "Select File index.js" at bounding box center [198, 354] width 268 height 37
select select "39281"
click at [65, 337] on select "Select File index.js" at bounding box center [198, 354] width 268 height 37
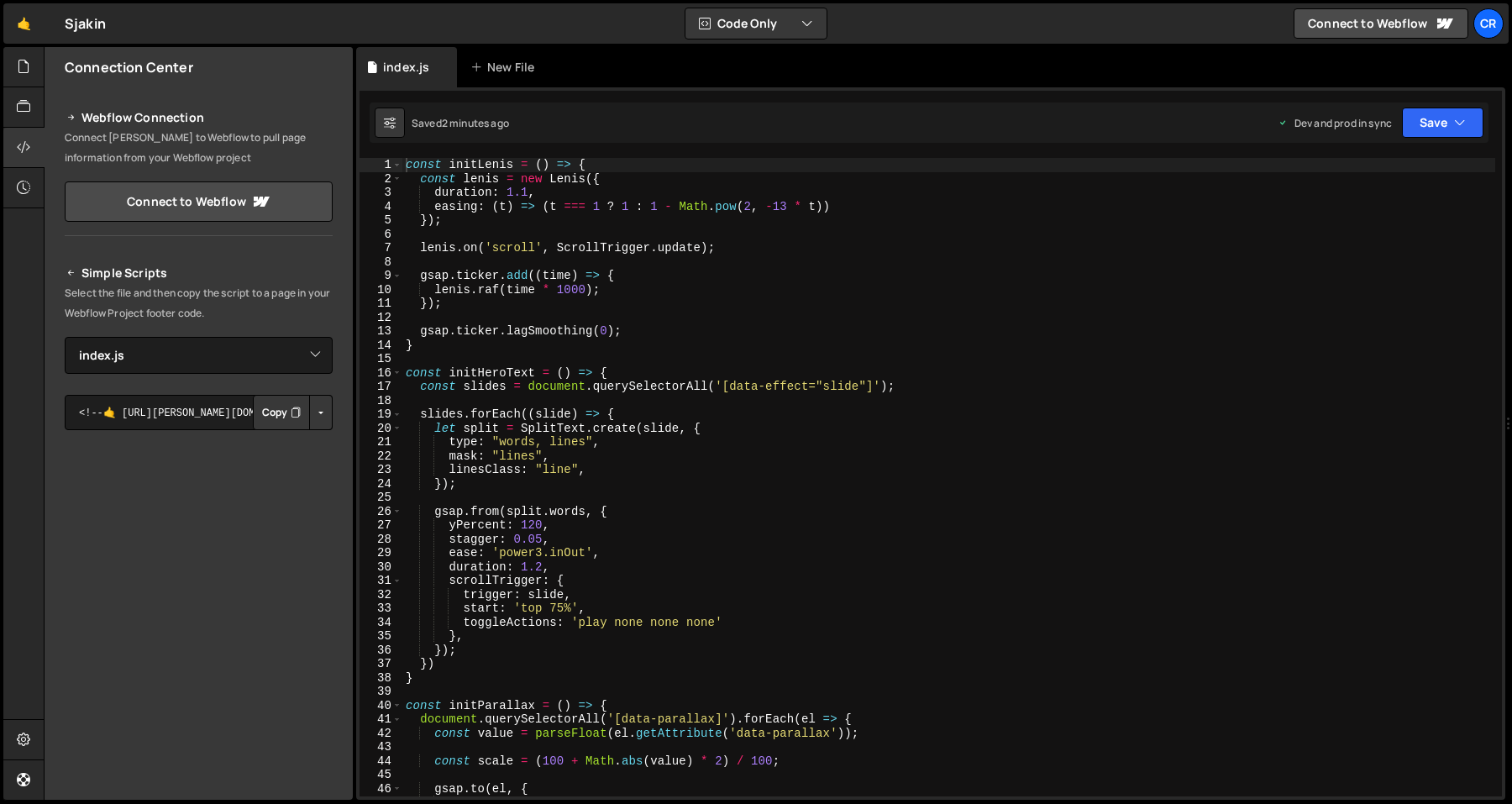
click at [592, 268] on div "const initLenis = ( ) => { const lenis = new Lenis ({ duration : 1.1 , easing :…" at bounding box center [949, 491] width 1093 height 666
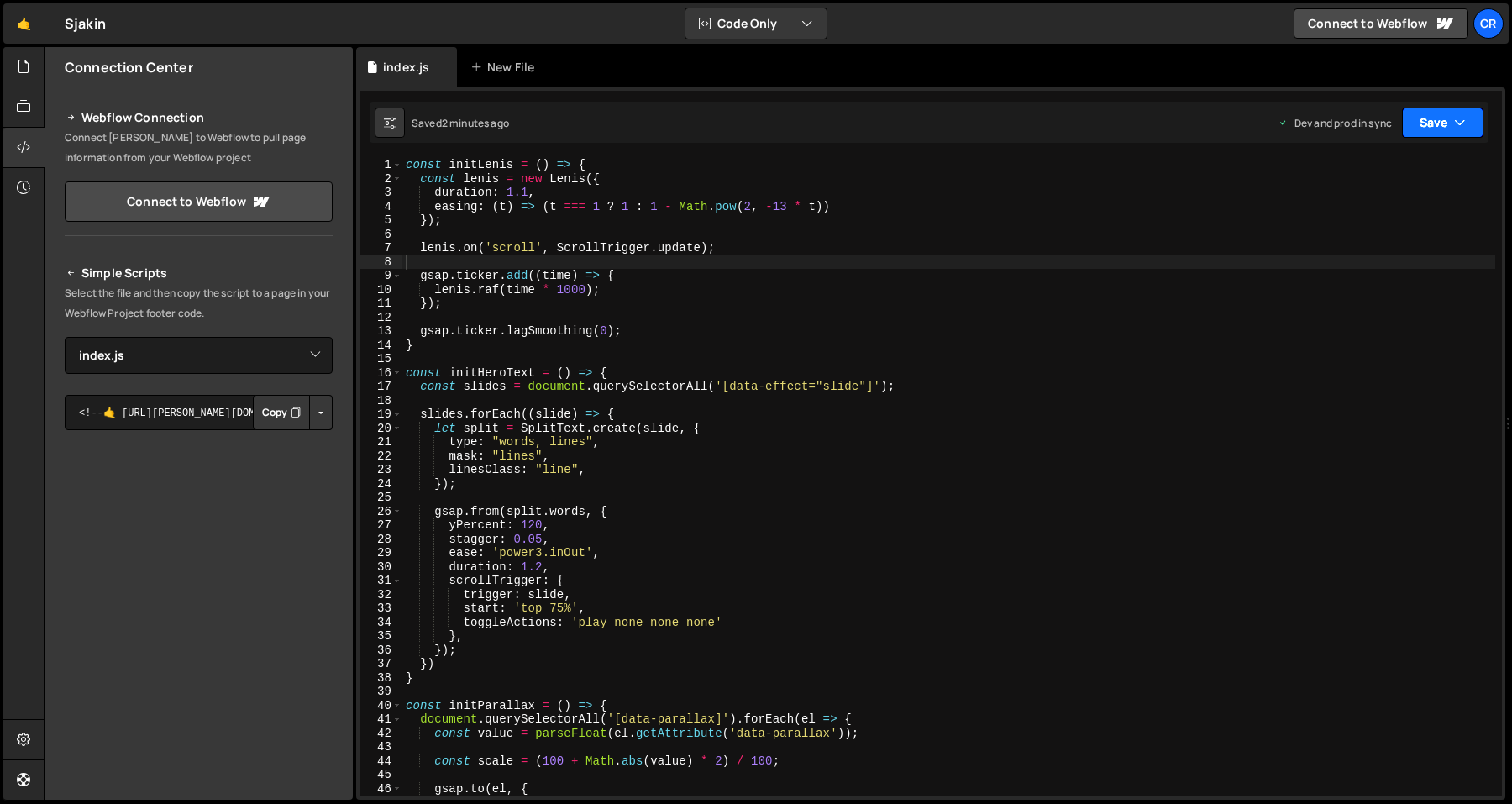
click at [1430, 134] on button "Save" at bounding box center [1443, 123] width 82 height 31
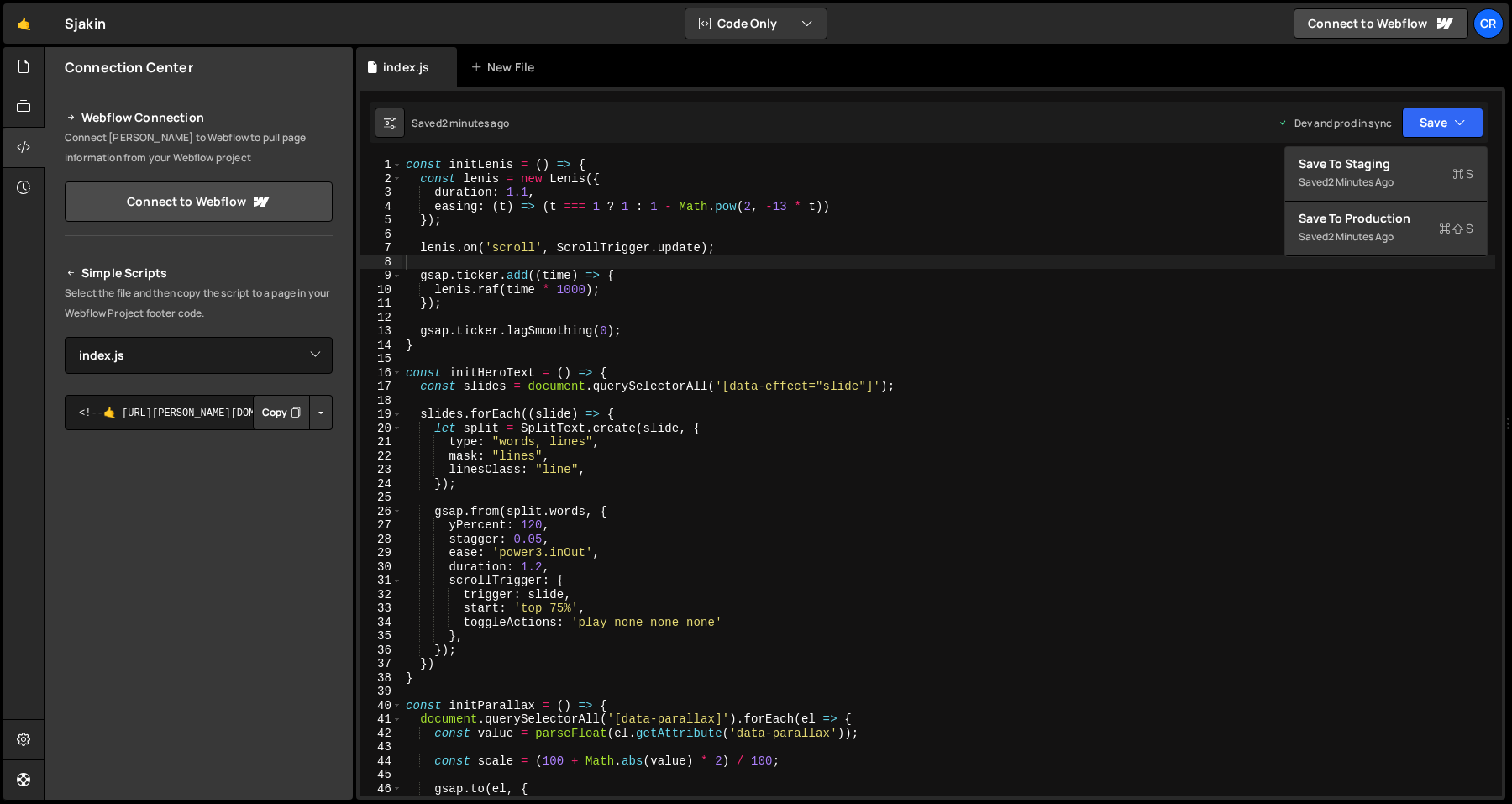
click at [1134, 193] on div "const initLenis = ( ) => { const lenis = new Lenis ({ duration : 1.1 , easing :…" at bounding box center [949, 491] width 1093 height 666
type textarea "duration: 1.1,"
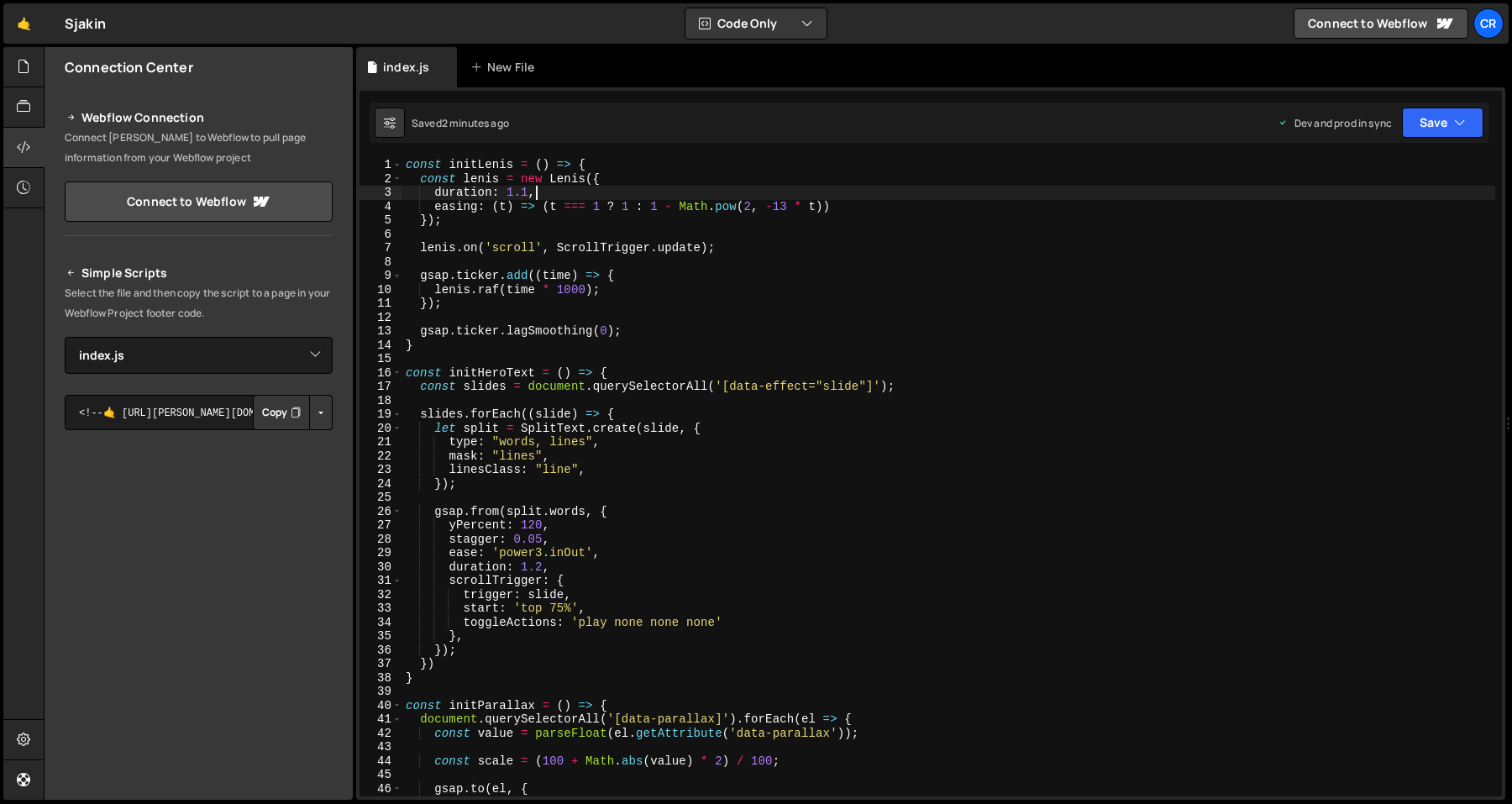
click at [1134, 193] on div "const initLenis = ( ) => { const lenis = new Lenis ({ duration : 1.1 , easing :…" at bounding box center [949, 491] width 1093 height 666
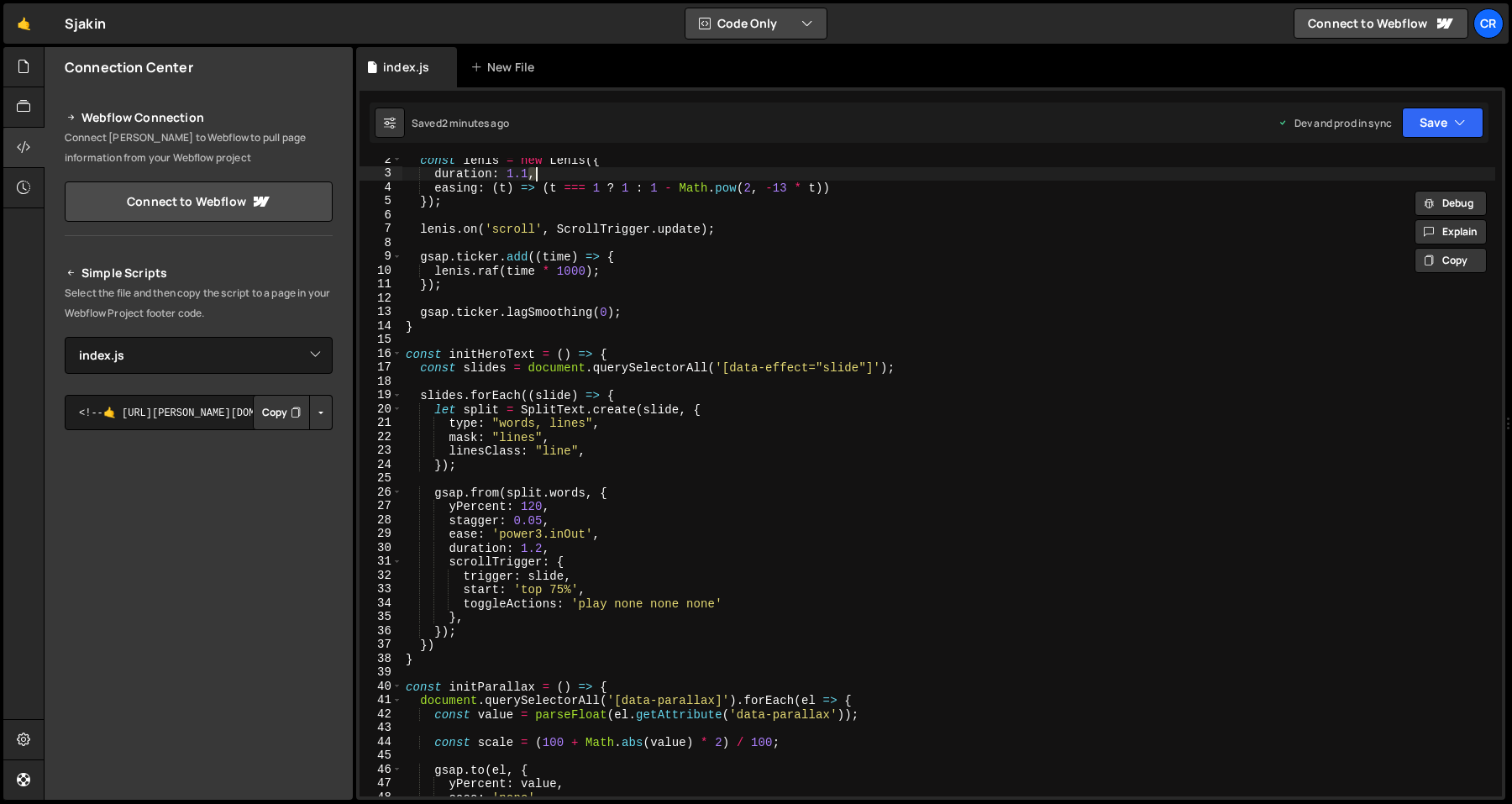
scroll to position [98, 0]
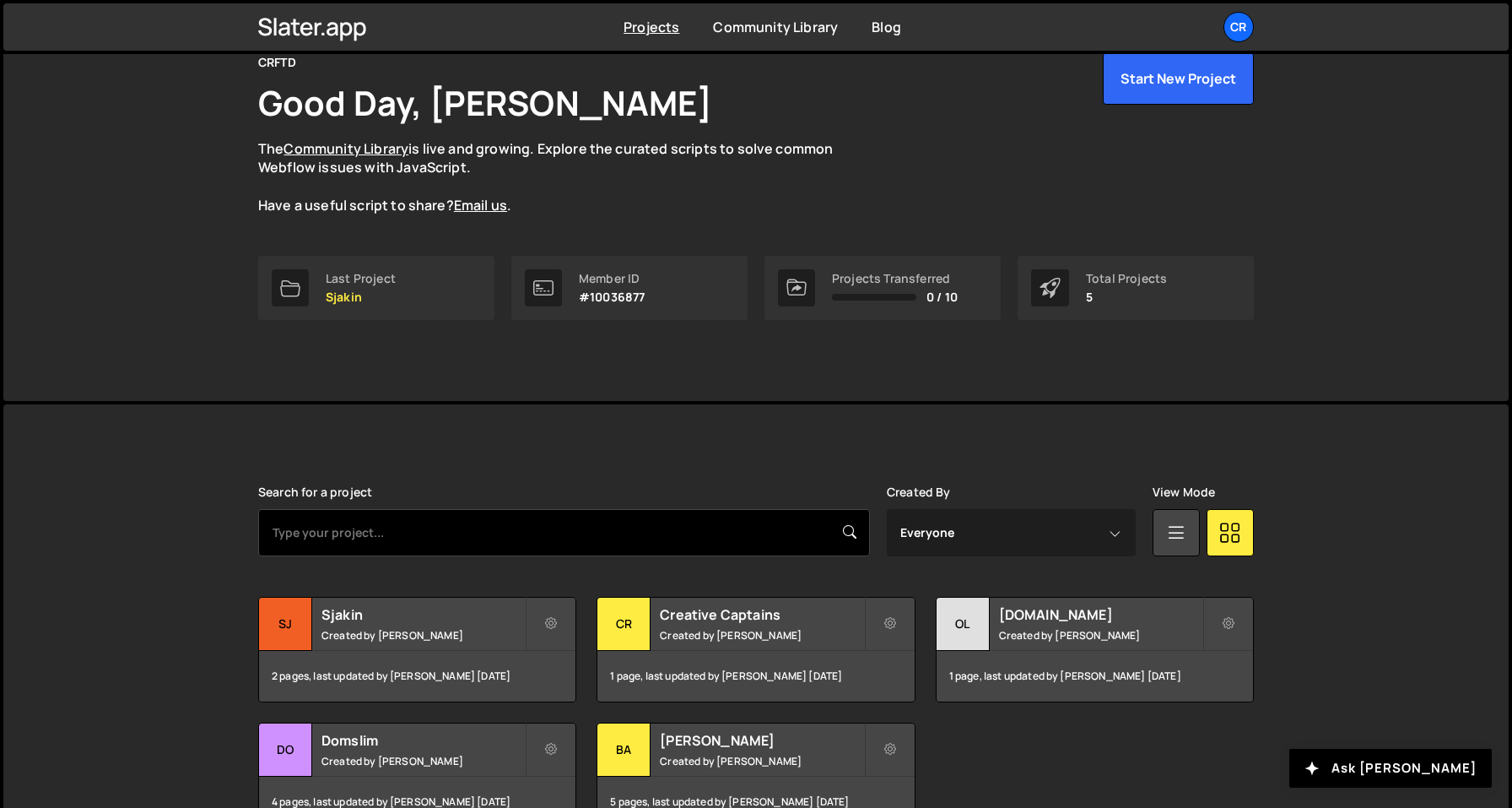
scroll to position [103, 0]
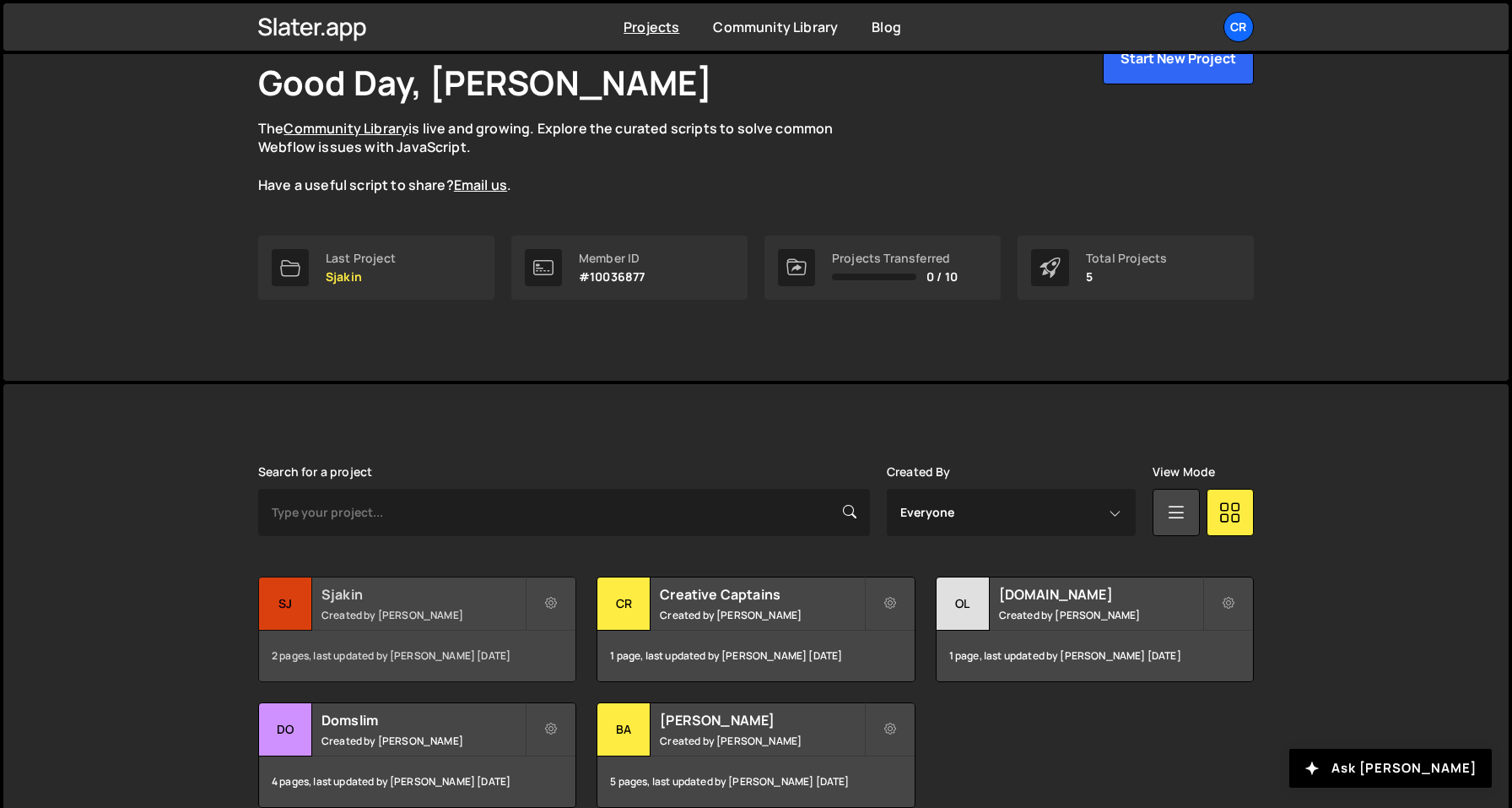
click at [448, 589] on h2 "Sjakin" at bounding box center [423, 594] width 203 height 19
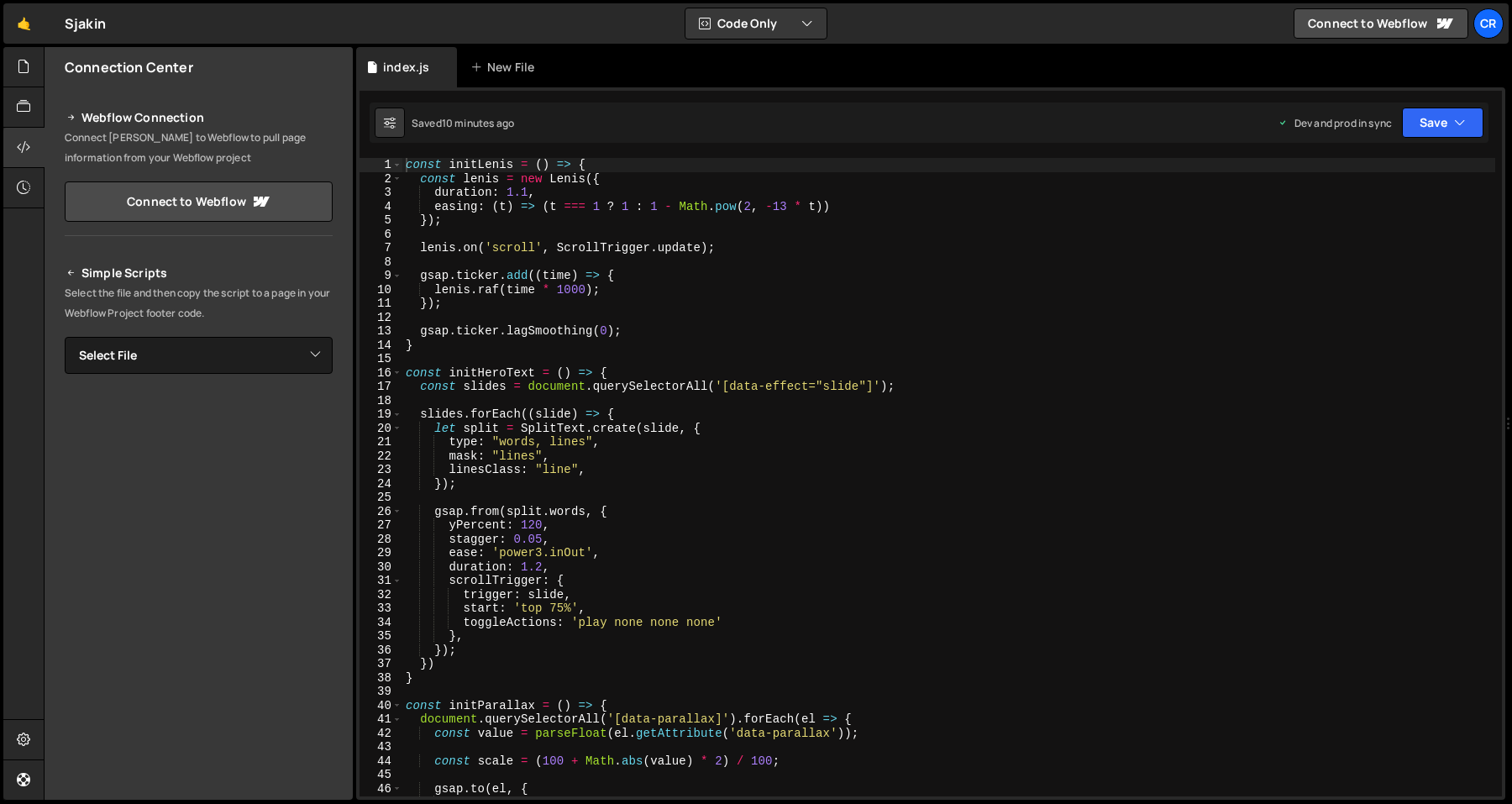
type textarea "[PERSON_NAME].raf(time * 1000);"
click at [793, 288] on div "const initLenis = ( ) => { const [PERSON_NAME] = new [PERSON_NAME] ({ duration …" at bounding box center [949, 491] width 1093 height 666
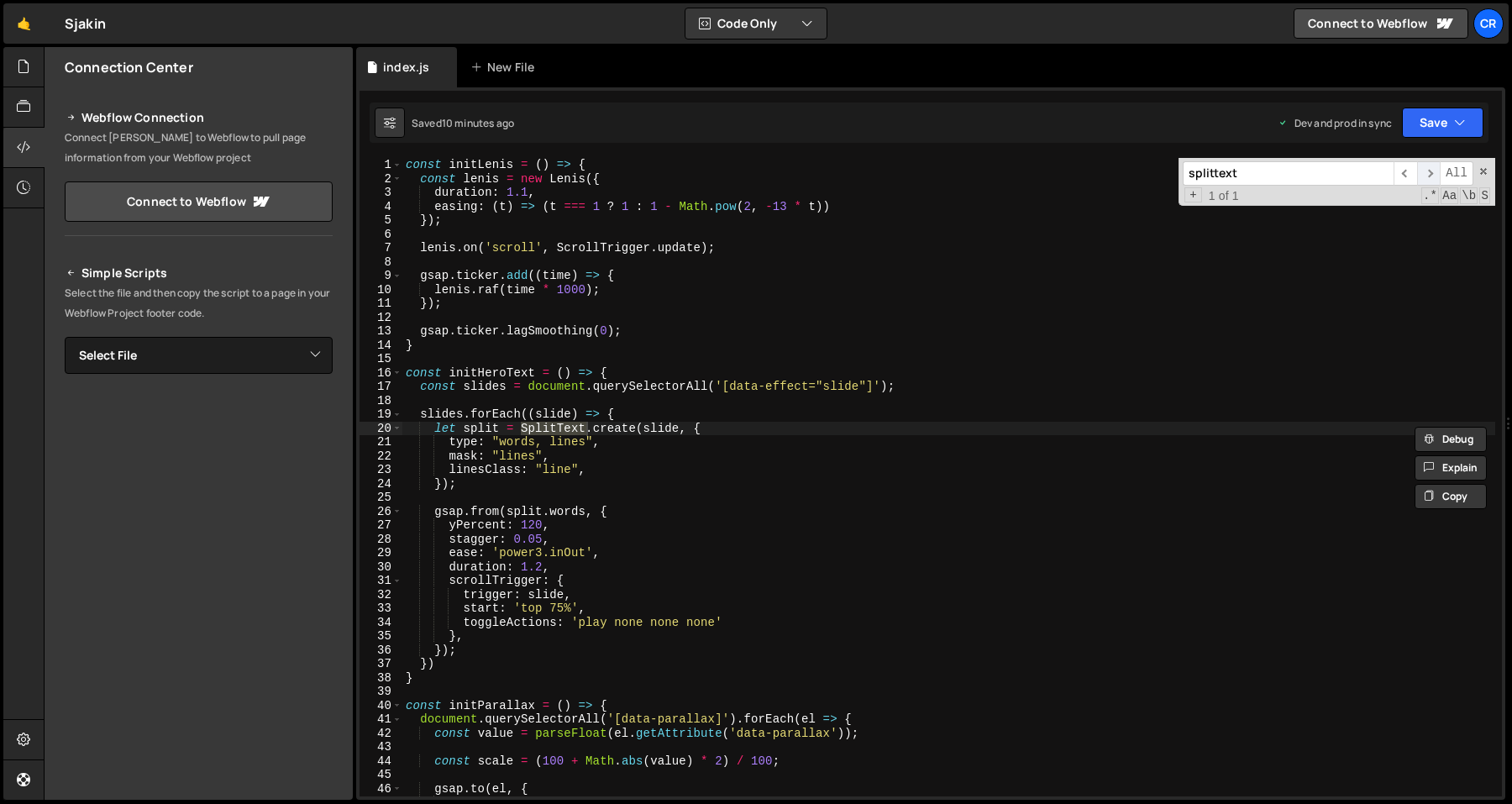
type input "splittext"
click at [1431, 166] on span "​" at bounding box center [1430, 173] width 24 height 25
click at [1430, 176] on span "​" at bounding box center [1430, 173] width 24 height 25
click at [880, 492] on div "const initLenis = ( ) => { const [PERSON_NAME] = new [PERSON_NAME] ({ duration …" at bounding box center [949, 491] width 1093 height 666
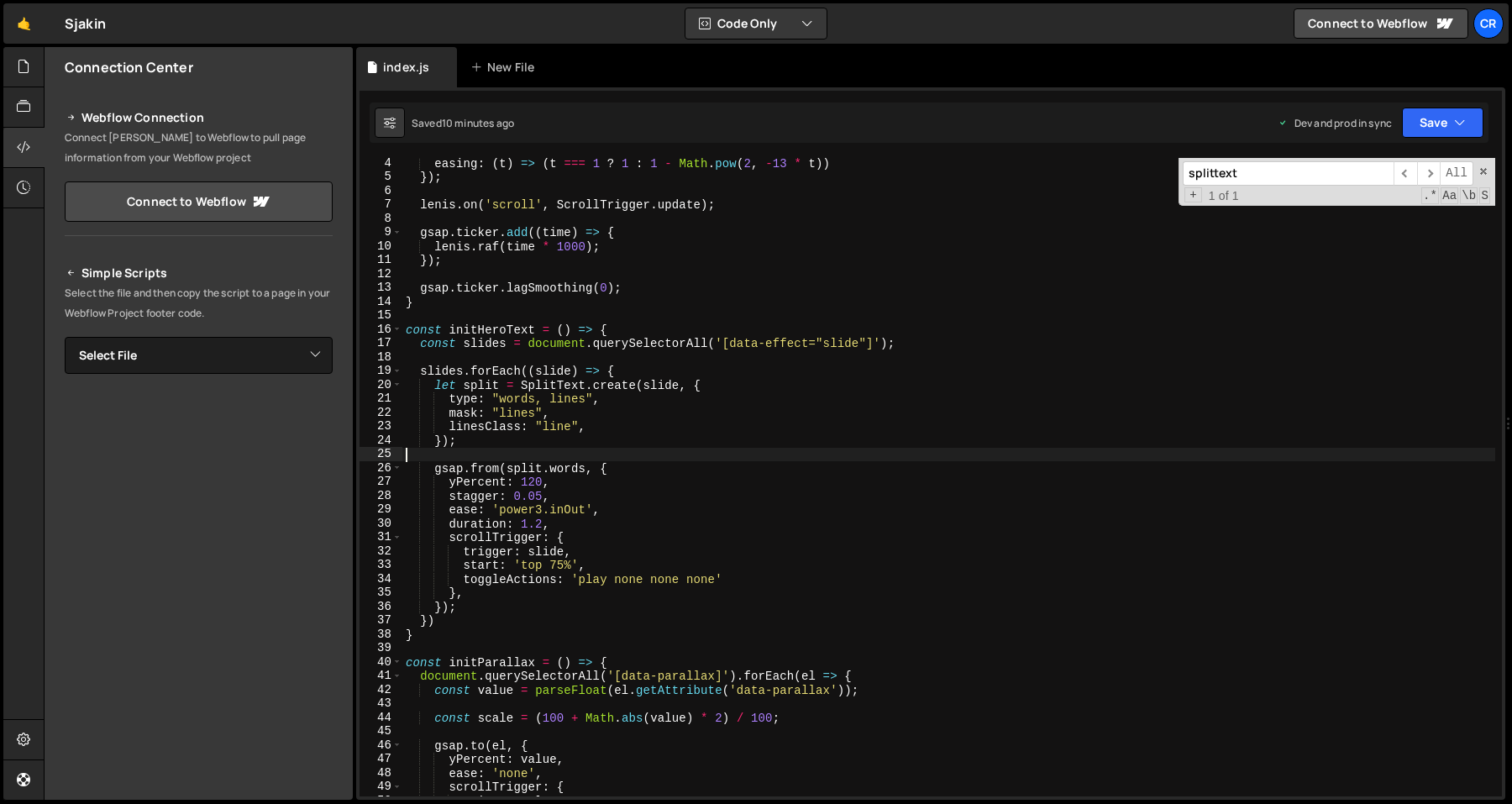
scroll to position [56, 0]
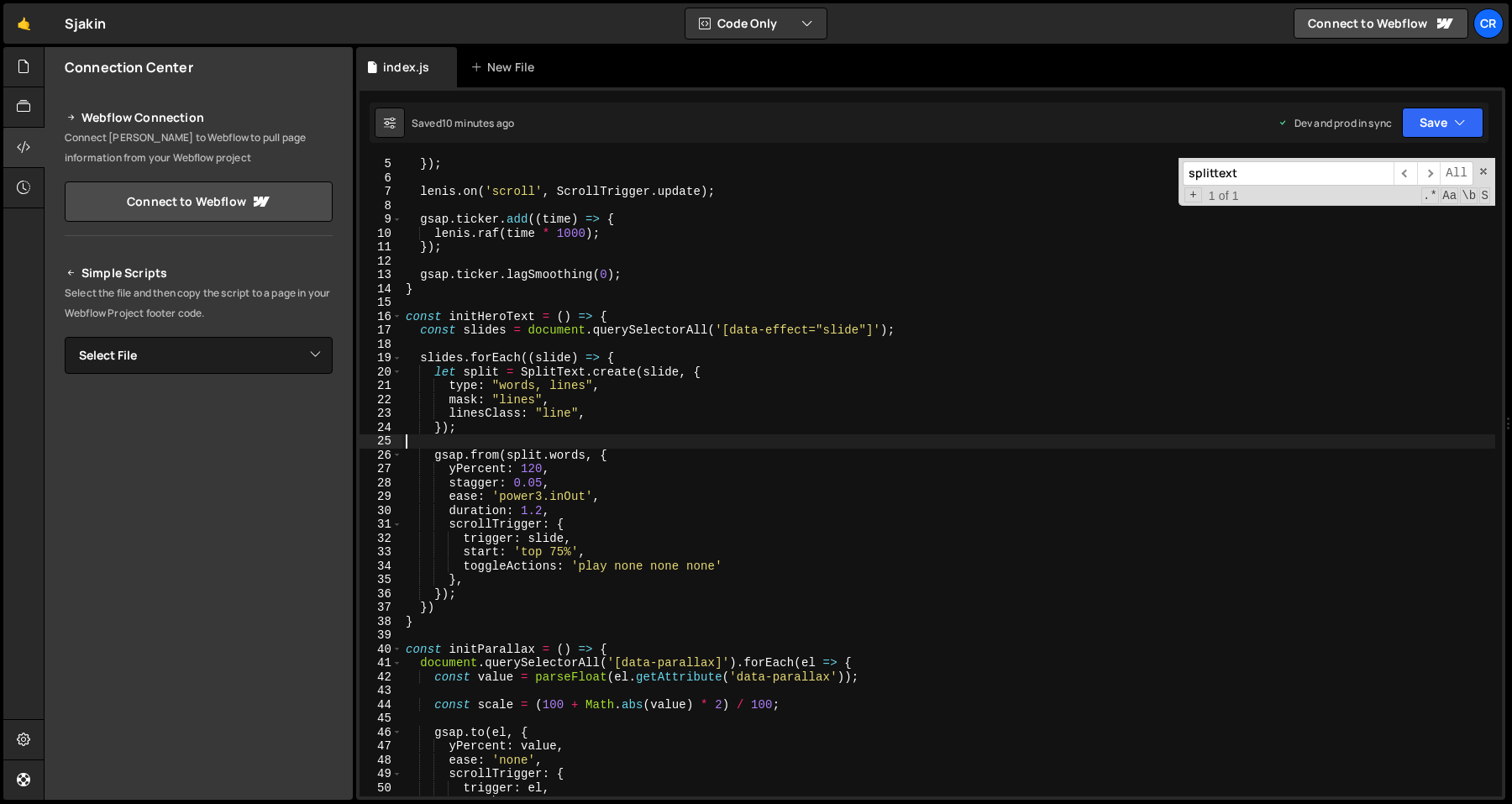
click at [641, 582] on div "}) ; [PERSON_NAME] . on ( 'scroll' , ScrollTrigger . update ) ; gsap . ticker .…" at bounding box center [949, 490] width 1093 height 666
click at [631, 614] on div "}) ; [PERSON_NAME] . on ( 'scroll' , ScrollTrigger . update ) ; gsap . ticker .…" at bounding box center [949, 490] width 1093 height 666
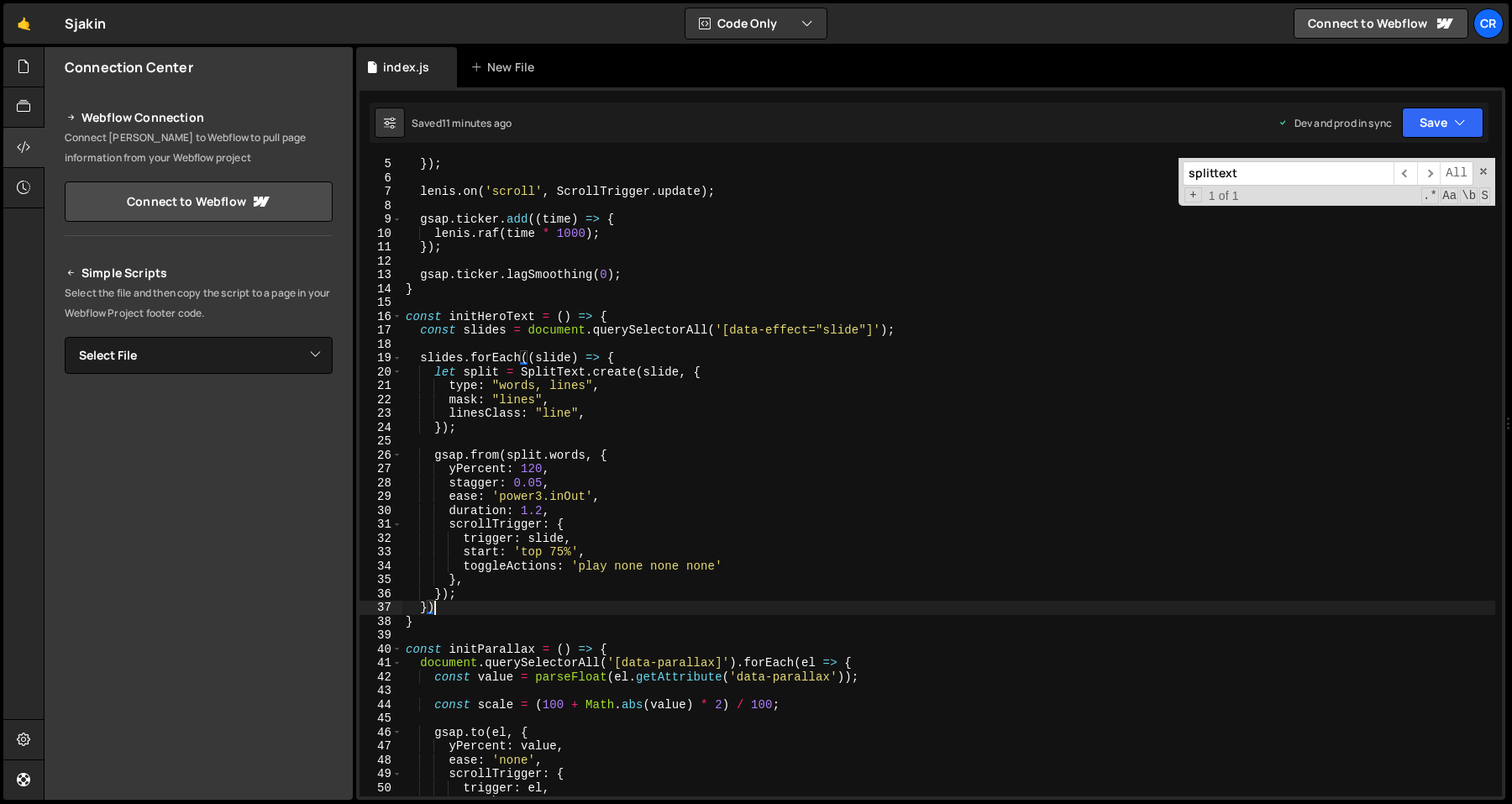
click at [668, 413] on div "}) ; [PERSON_NAME] . on ( 'scroll' , ScrollTrigger . update ) ; gsap . ticker .…" at bounding box center [949, 490] width 1093 height 666
type textarea "linesClass: "line","
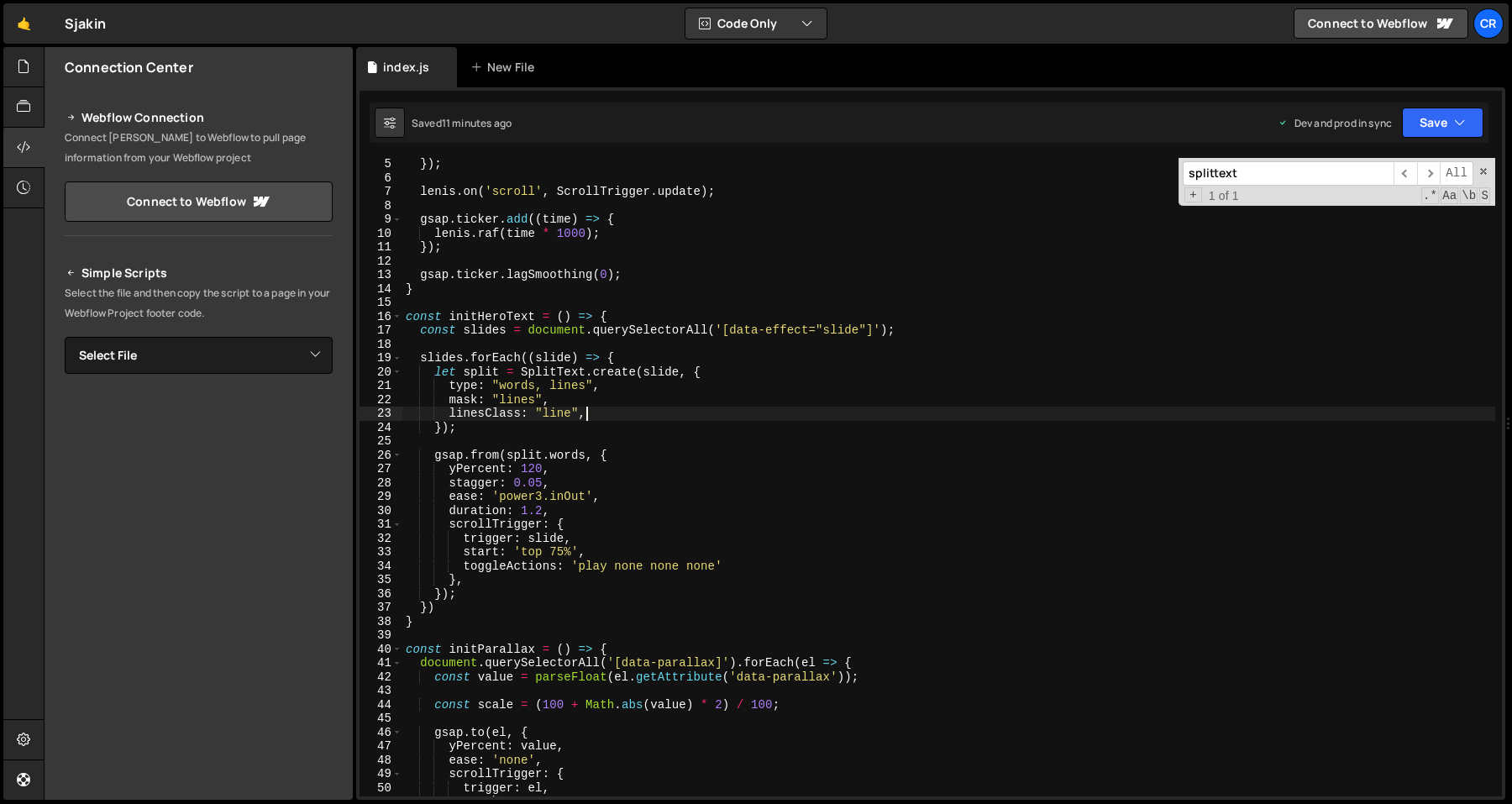
click at [668, 413] on div "}) ; [PERSON_NAME] . on ( 'scroll' , ScrollTrigger . update ) ; gsap . ticker .…" at bounding box center [949, 490] width 1093 height 666
click at [671, 413] on div "}) ; [PERSON_NAME] . on ( 'scroll' , ScrollTrigger . update ) ; gsap . ticker .…" at bounding box center [949, 490] width 1093 height 666
